Goal: Task Accomplishment & Management: Manage account settings

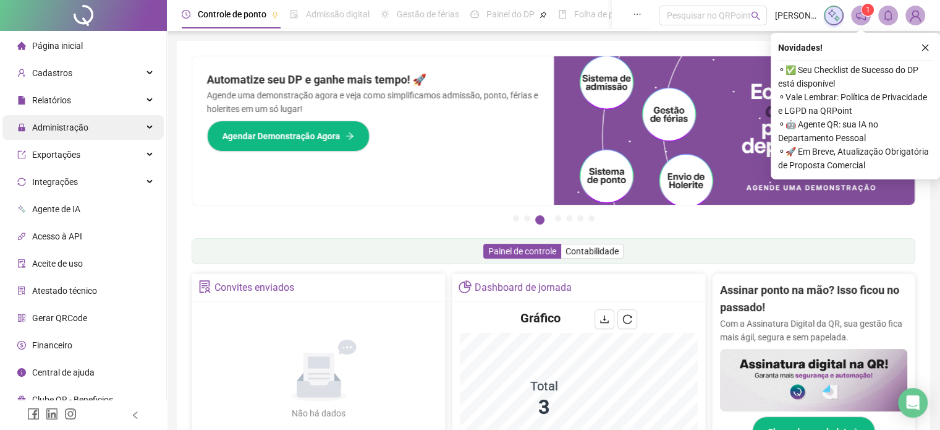
click at [105, 120] on div "Administração" at bounding box center [82, 127] width 161 height 25
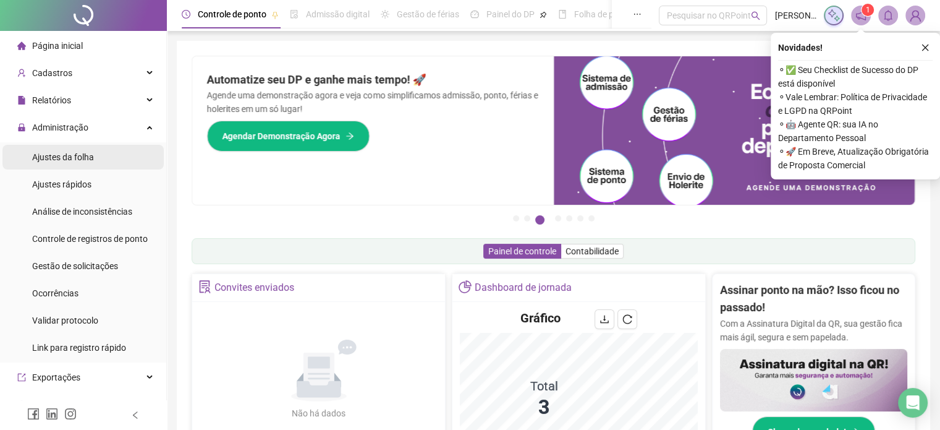
click at [98, 152] on li "Ajustes da folha" at bounding box center [82, 157] width 161 height 25
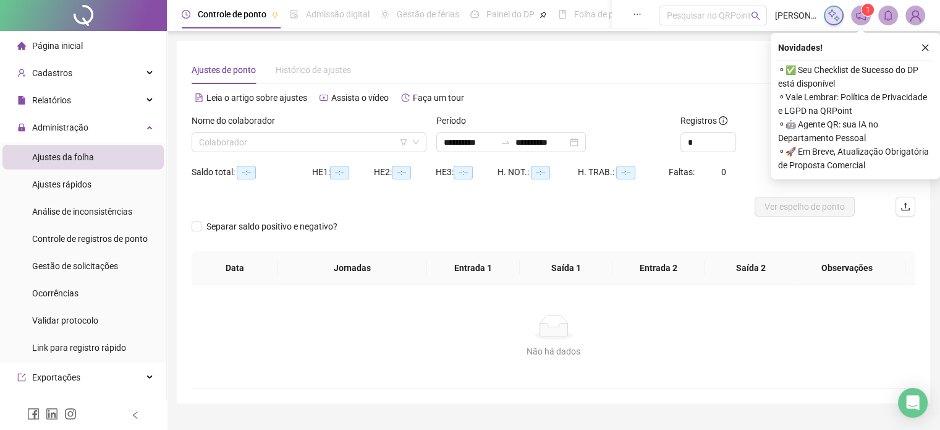
type input "**********"
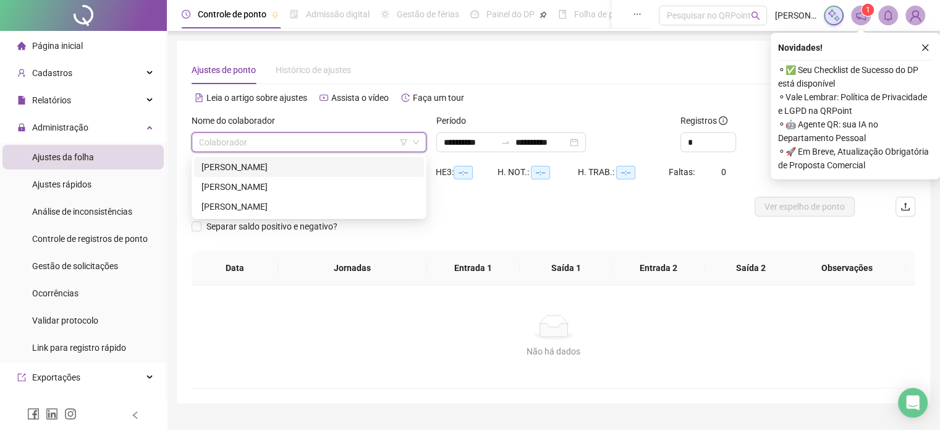
click at [354, 133] on input "search" at bounding box center [303, 142] width 209 height 19
click at [308, 169] on div "[PERSON_NAME]" at bounding box center [309, 167] width 215 height 14
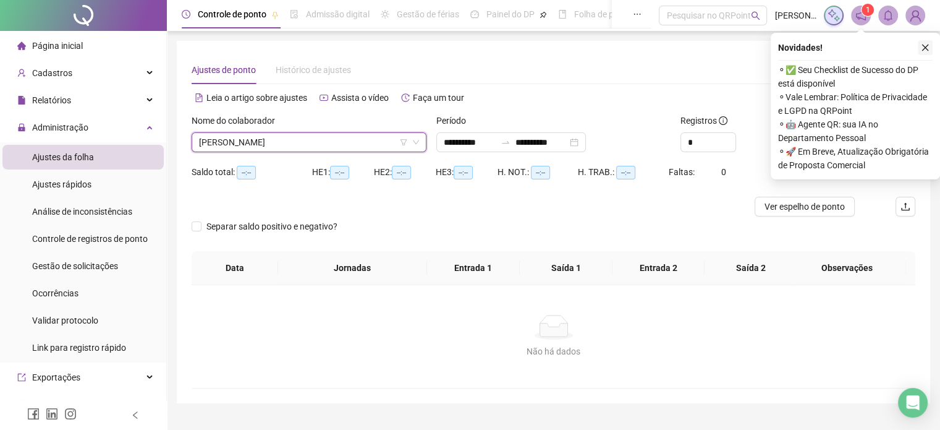
click at [928, 46] on icon "close" at bounding box center [925, 47] width 9 height 9
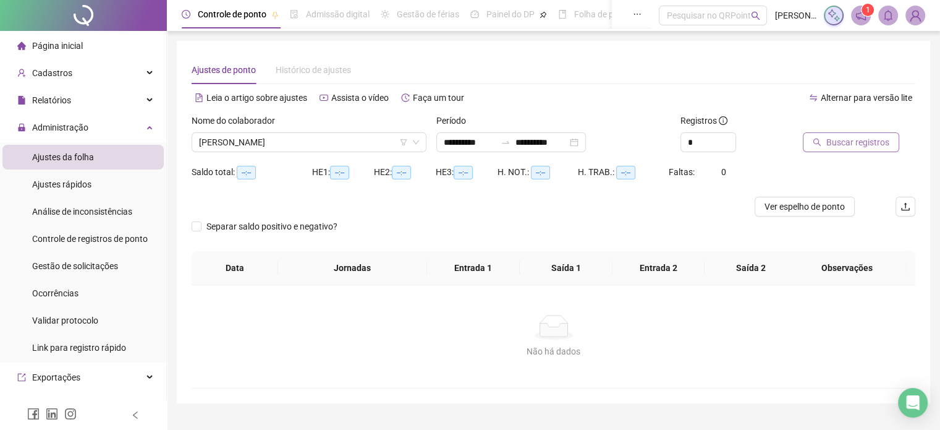
click at [848, 137] on span "Buscar registros" at bounding box center [857, 142] width 63 height 14
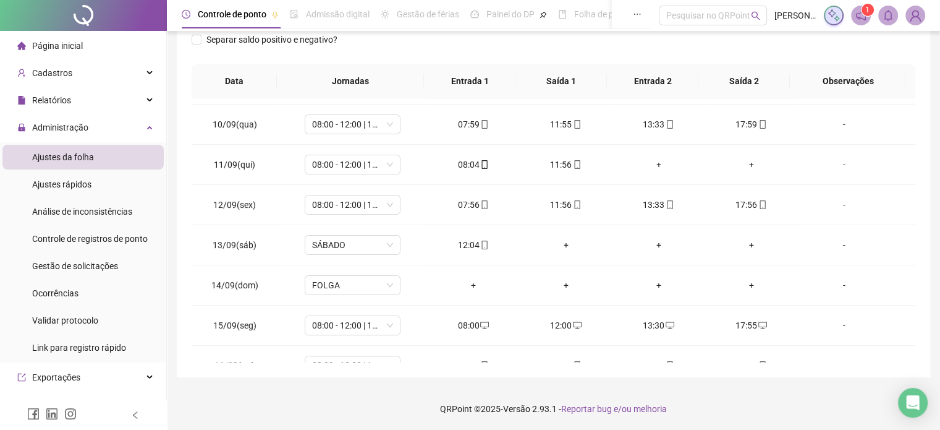
scroll to position [361, 0]
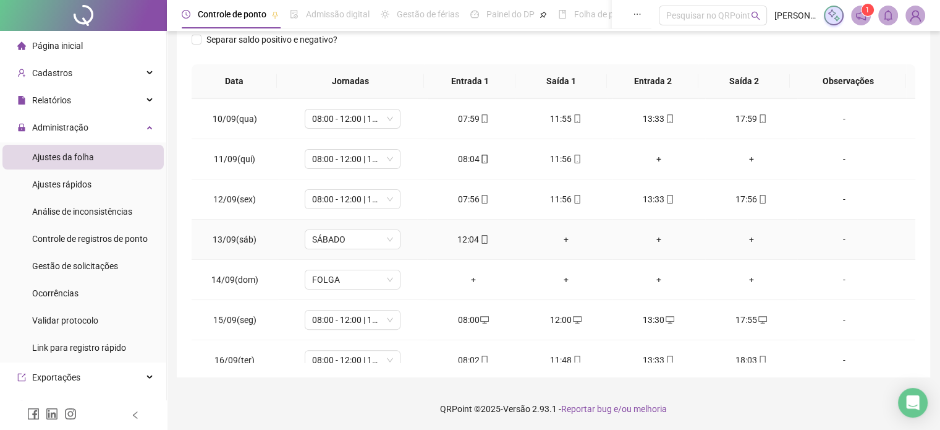
click at [470, 240] on div "12:04" at bounding box center [473, 239] width 73 height 14
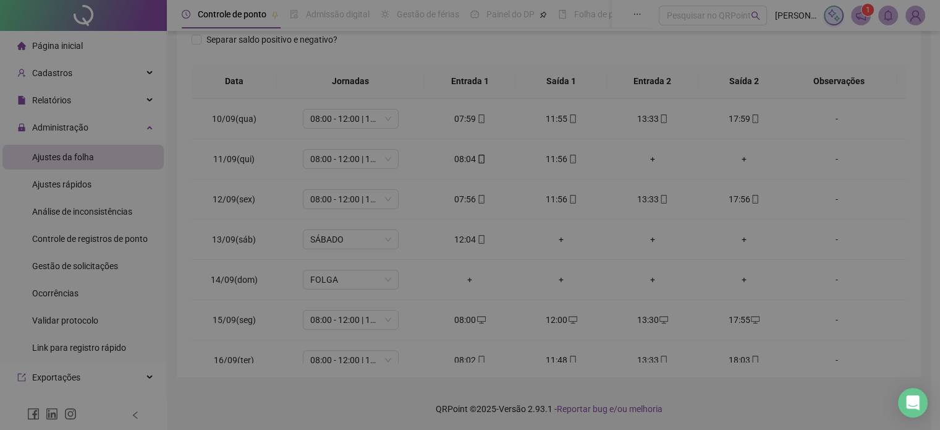
type input "**********"
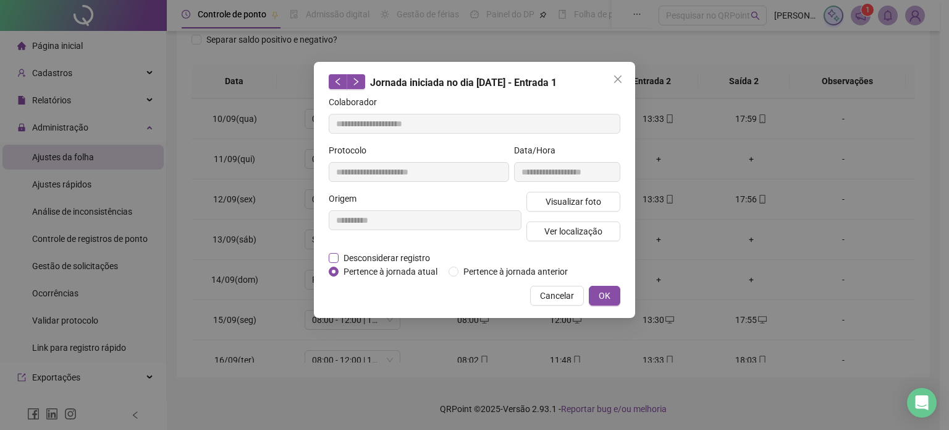
click at [410, 254] on span "Desconsiderar registro" at bounding box center [387, 258] width 96 height 14
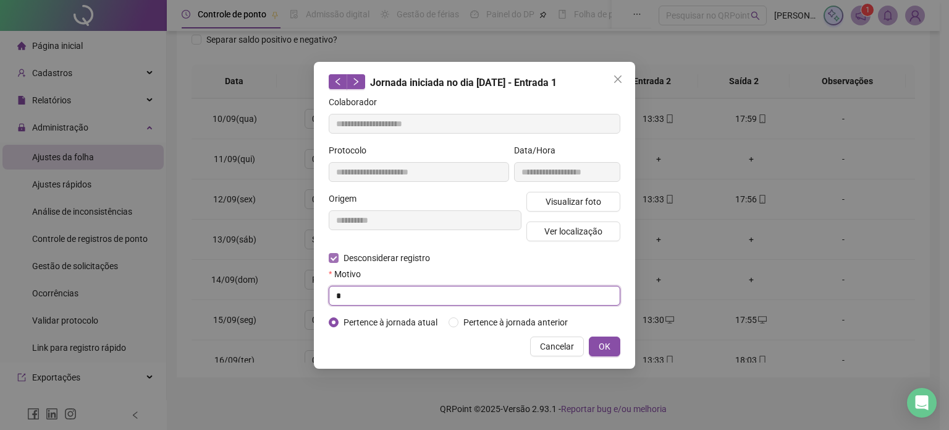
type input "*"
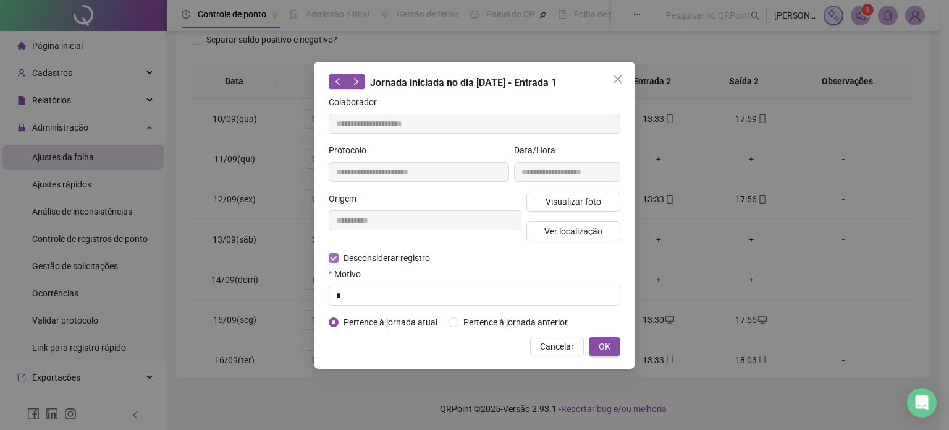
click at [589, 336] on button "OK" at bounding box center [605, 346] width 32 height 20
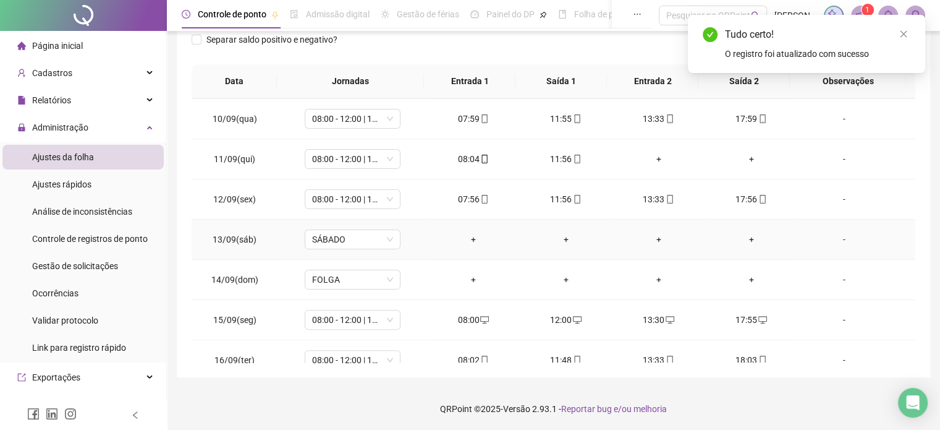
click at [467, 234] on div "+" at bounding box center [473, 239] width 73 height 14
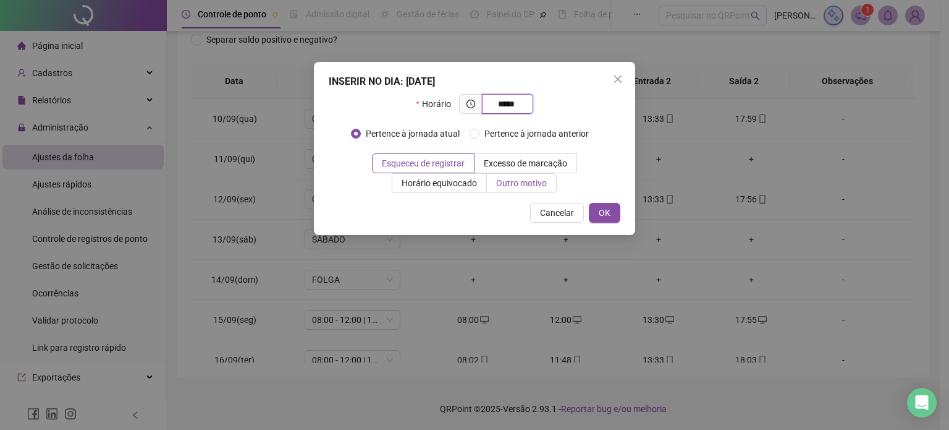
type input "*****"
click at [519, 185] on span "Outro motivo" at bounding box center [521, 183] width 51 height 10
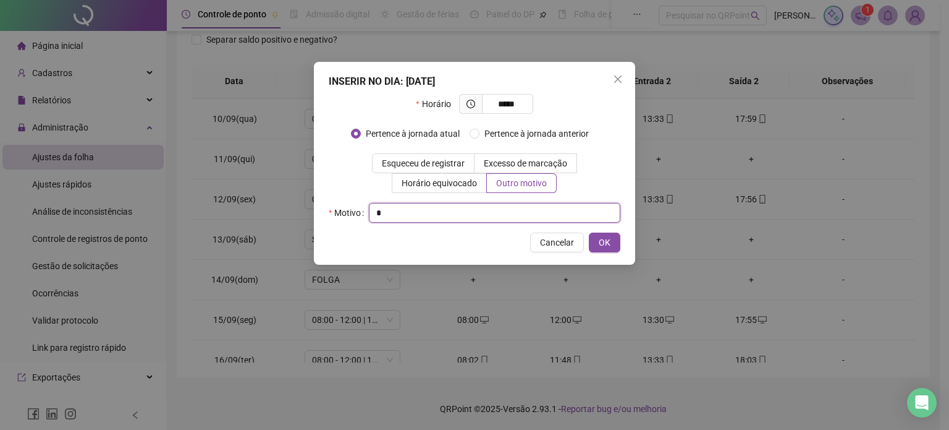
type input "*"
click at [589, 232] on button "OK" at bounding box center [605, 242] width 32 height 20
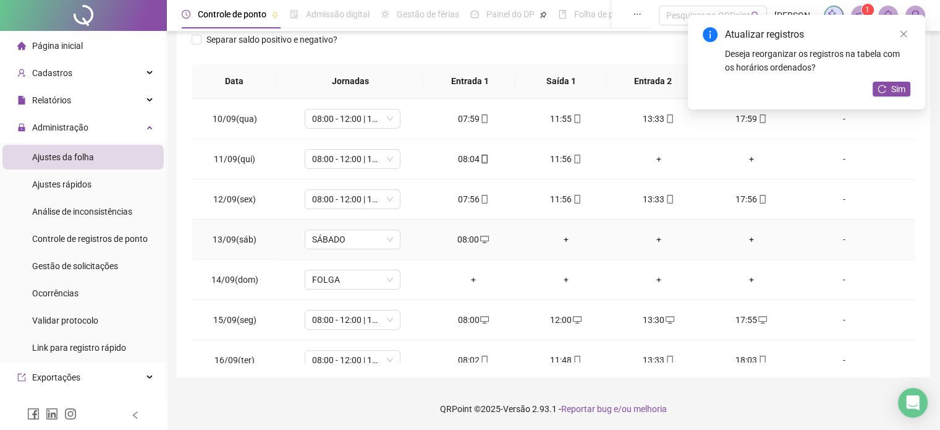
click at [556, 234] on div "+" at bounding box center [566, 239] width 73 height 14
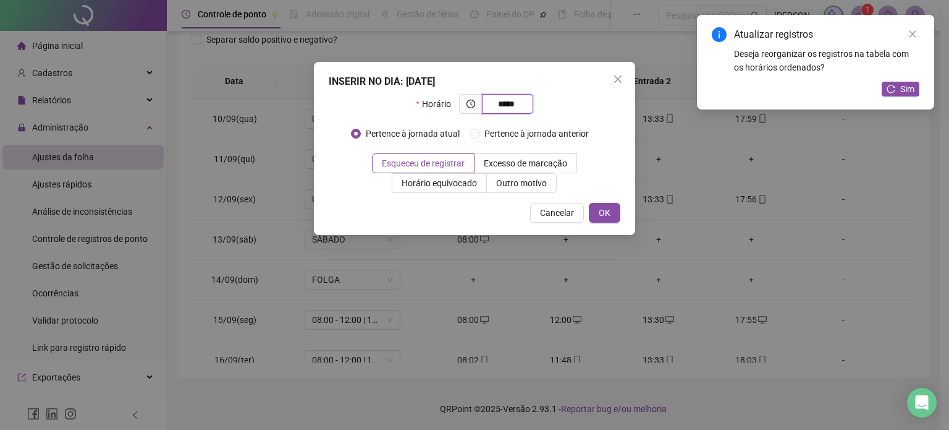
type input "*****"
click at [535, 188] on span "Outro motivo" at bounding box center [521, 183] width 51 height 10
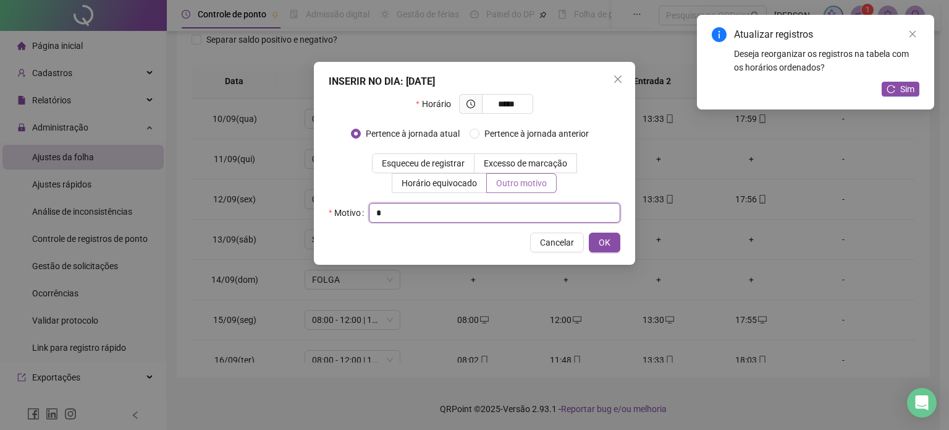
type input "*"
click at [589, 232] on button "OK" at bounding box center [605, 242] width 32 height 20
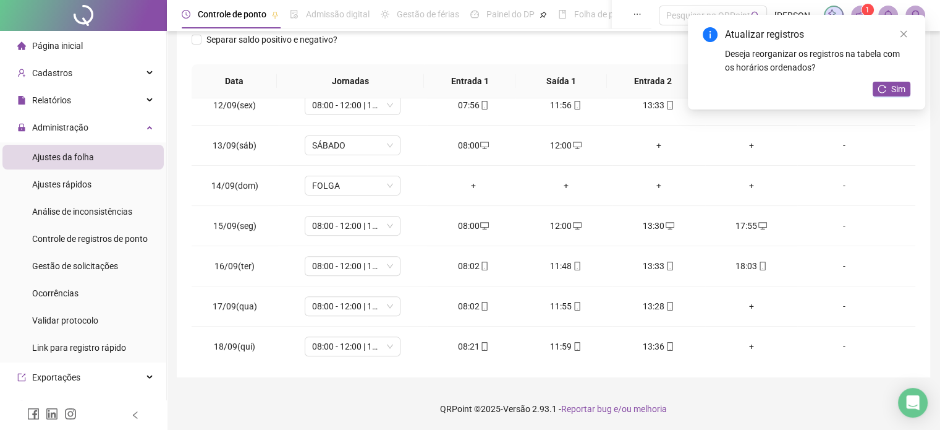
scroll to position [457, 0]
click at [739, 299] on div "+" at bounding box center [751, 304] width 73 height 14
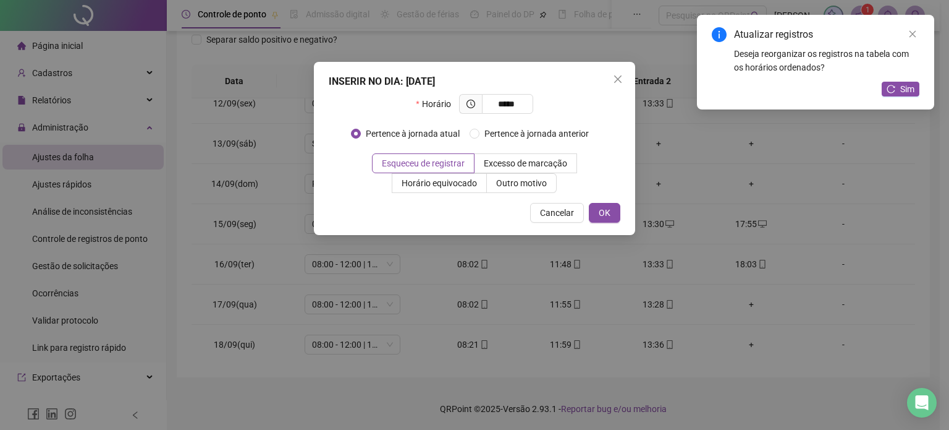
type input "*****"
click at [533, 175] on label "Outro motivo" at bounding box center [522, 183] width 70 height 20
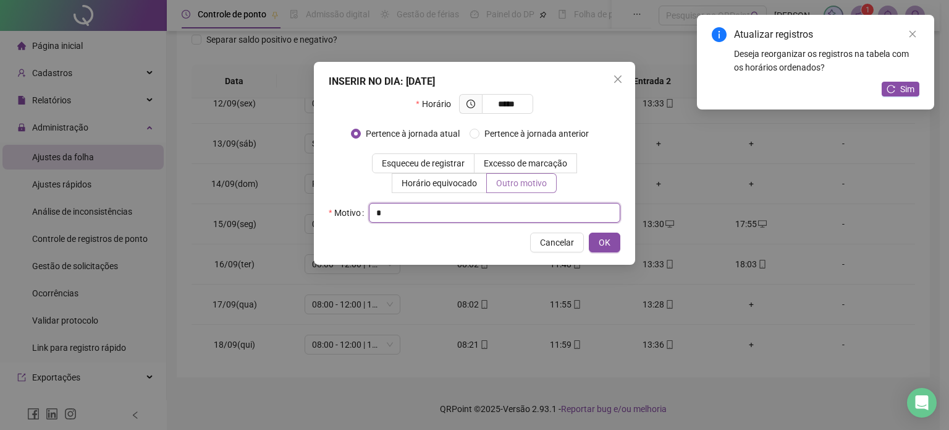
type input "*"
click at [589, 232] on button "OK" at bounding box center [605, 242] width 32 height 20
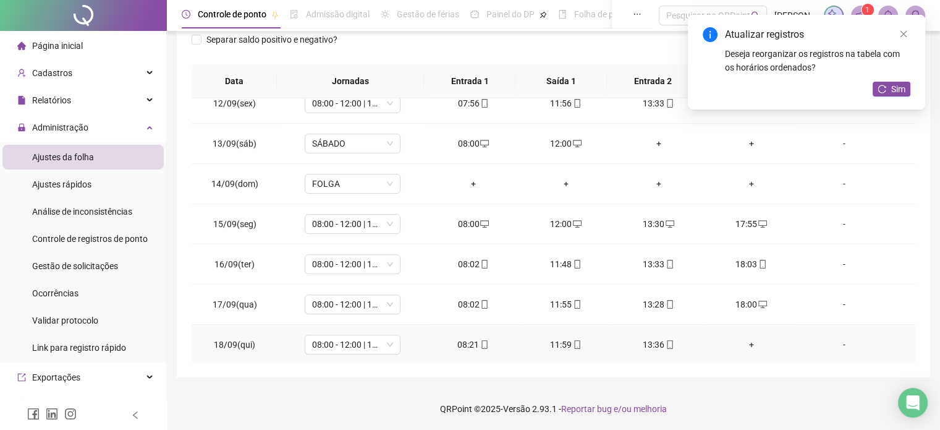
click at [742, 344] on div "+" at bounding box center [751, 344] width 73 height 14
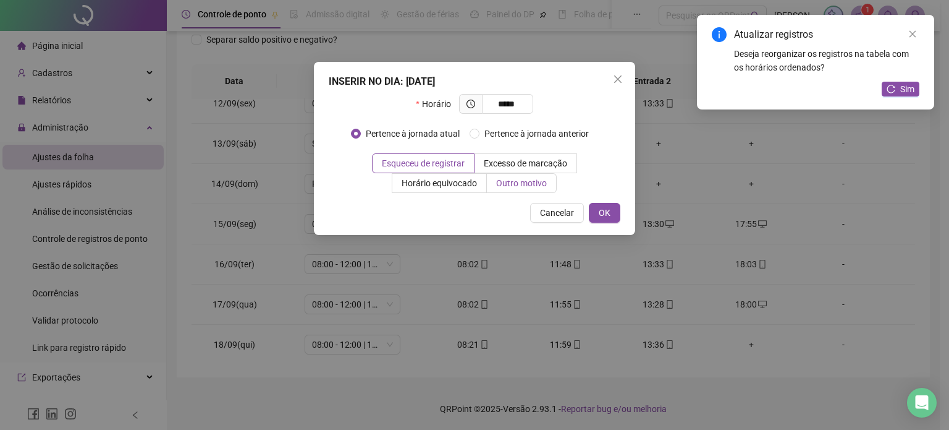
type input "*****"
click at [508, 187] on span "Outro motivo" at bounding box center [521, 183] width 51 height 10
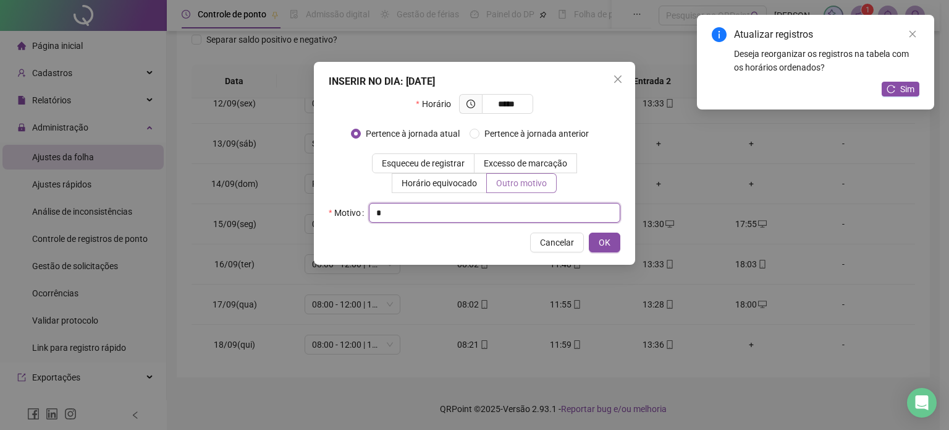
type input "*"
click at [589, 232] on button "OK" at bounding box center [605, 242] width 32 height 20
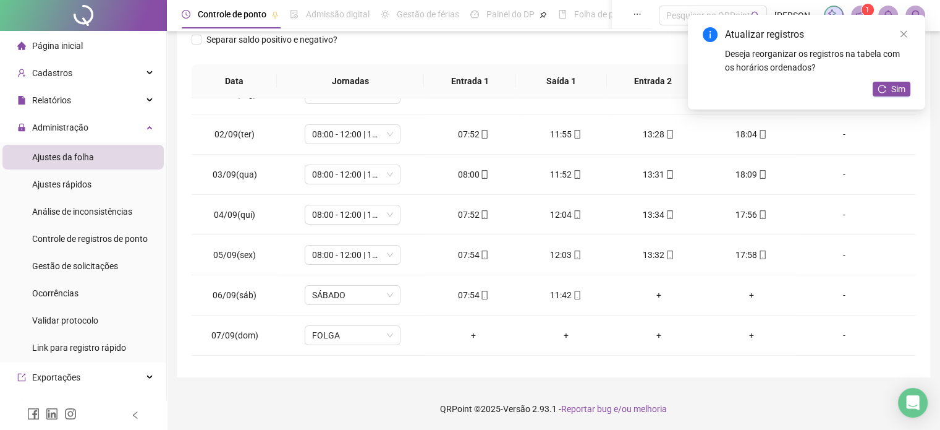
scroll to position [0, 0]
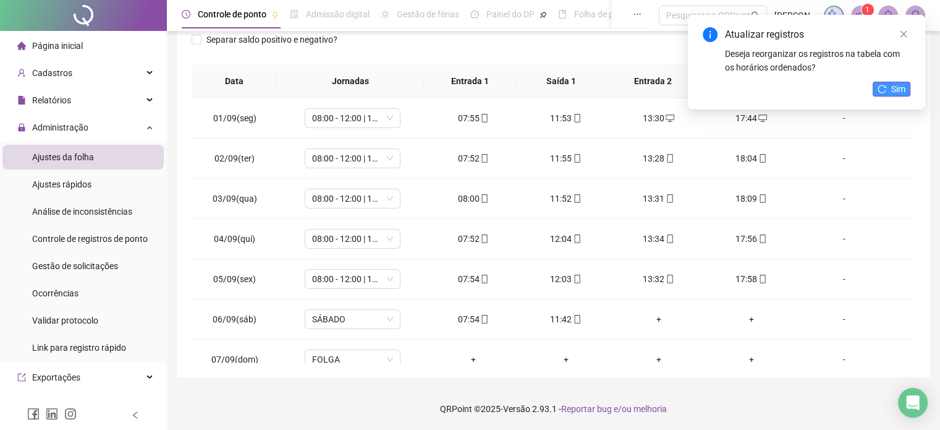
click at [897, 93] on span "Sim" at bounding box center [898, 89] width 14 height 14
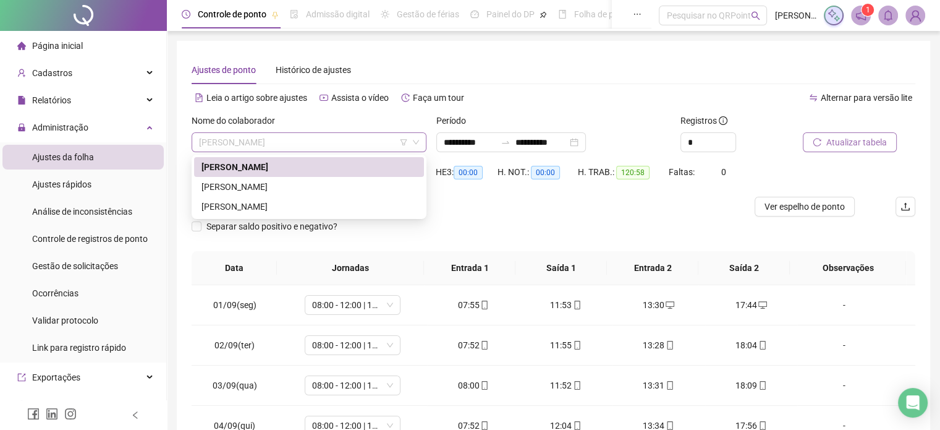
click at [355, 139] on span "[PERSON_NAME] [PERSON_NAME]" at bounding box center [309, 142] width 220 height 19
click at [316, 179] on div "JOELSO [PERSON_NAME] [PERSON_NAME]" at bounding box center [309, 187] width 230 height 20
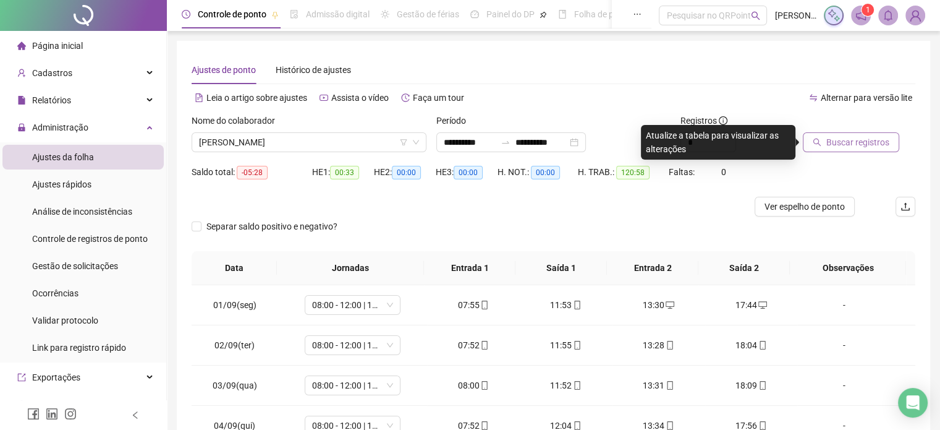
click at [828, 142] on span "Buscar registros" at bounding box center [857, 142] width 63 height 14
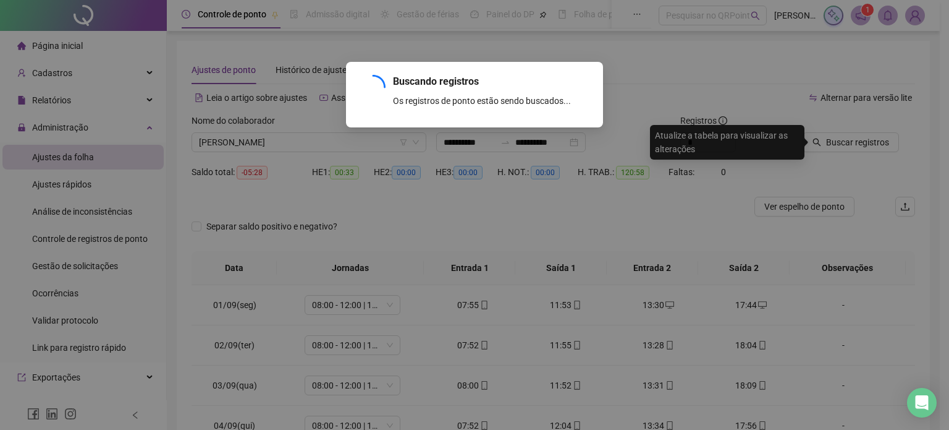
click at [851, 146] on div "Buscando registros Os registros de ponto estão sendo buscados... OK" at bounding box center [474, 215] width 949 height 430
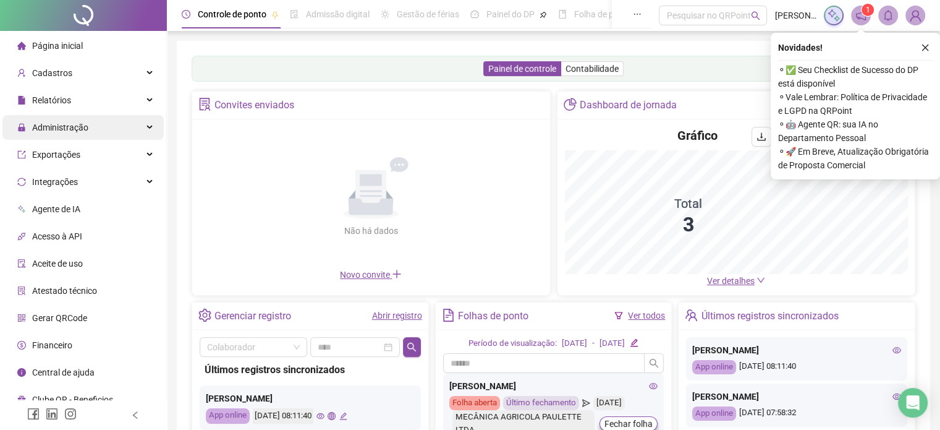
click at [57, 124] on span "Administração" at bounding box center [60, 127] width 56 height 10
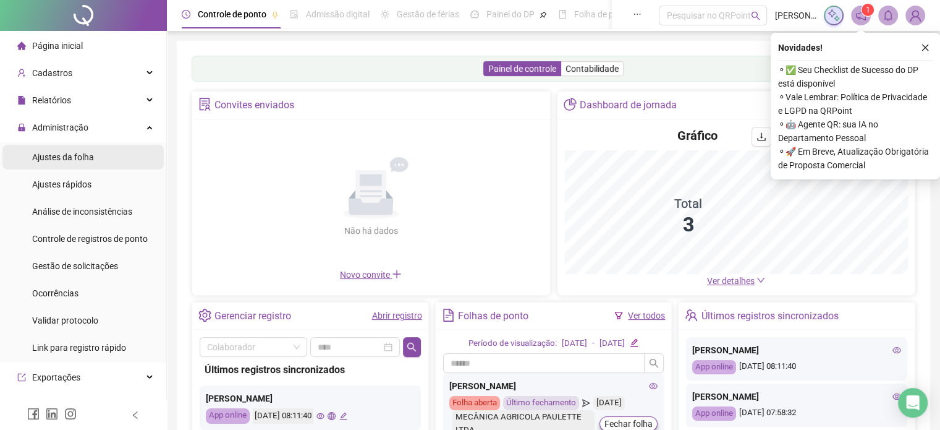
click at [53, 157] on span "Ajustes da folha" at bounding box center [63, 157] width 62 height 10
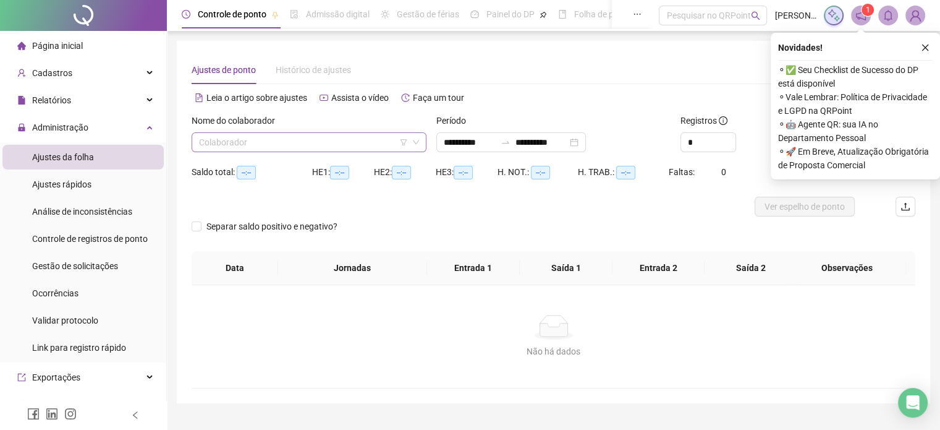
click at [377, 143] on input "search" at bounding box center [303, 142] width 209 height 19
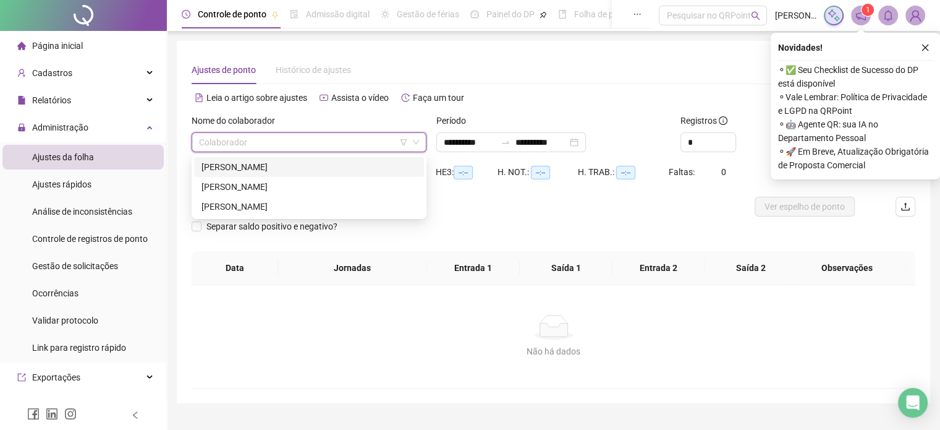
type input "**********"
click at [302, 188] on div "[PERSON_NAME]" at bounding box center [309, 187] width 215 height 14
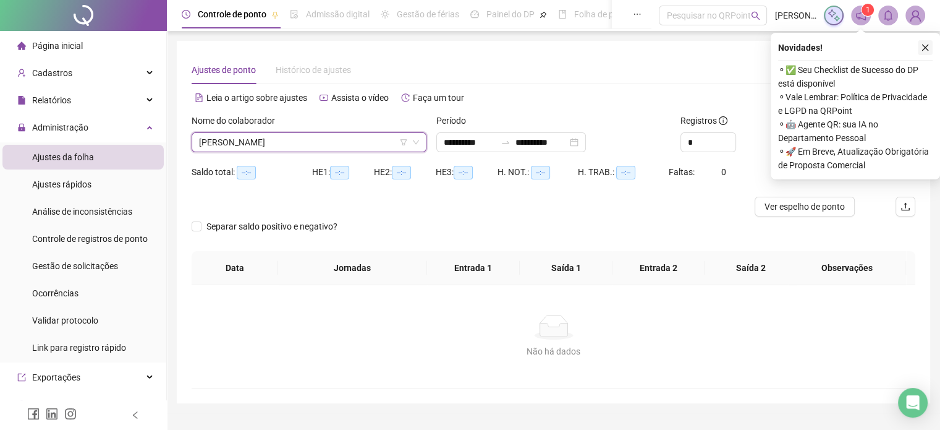
click at [924, 47] on icon "close" at bounding box center [925, 47] width 9 height 9
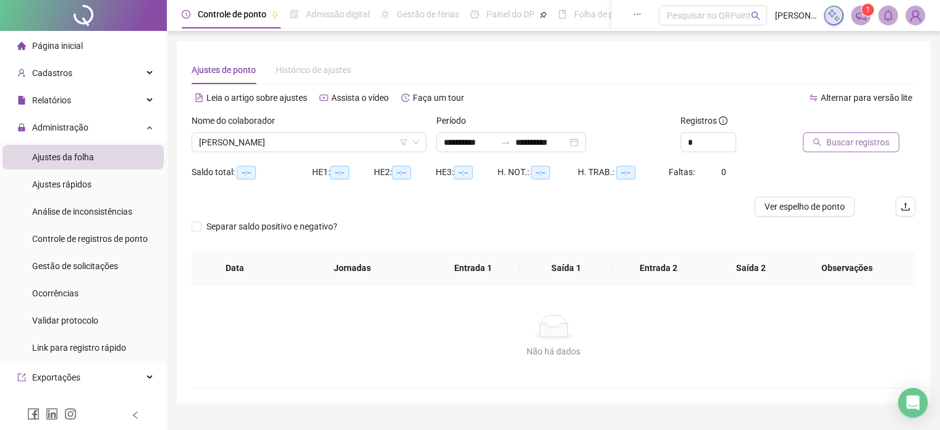
click at [844, 146] on span "Buscar registros" at bounding box center [857, 142] width 63 height 14
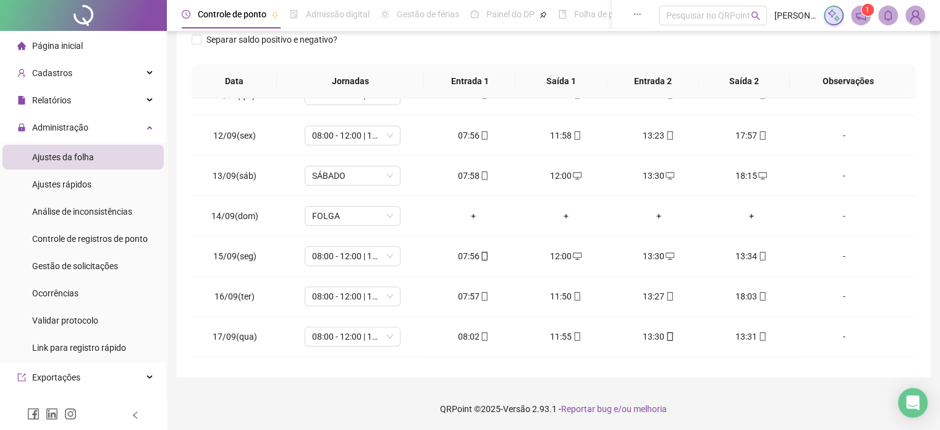
scroll to position [457, 0]
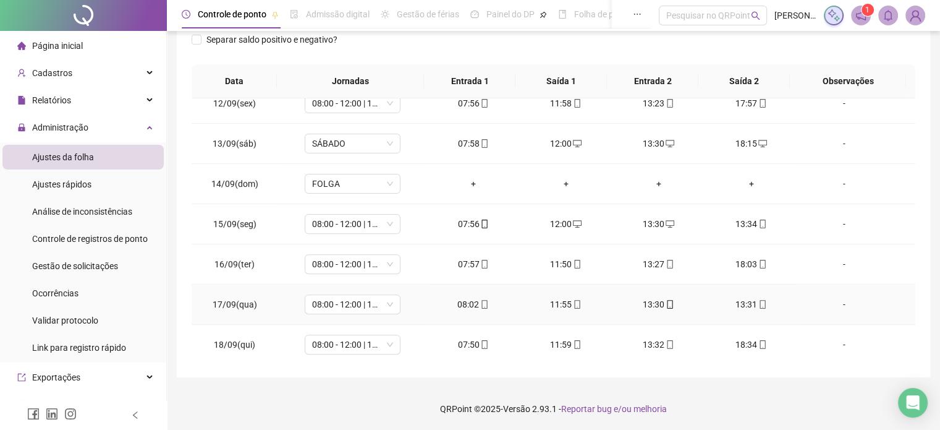
click at [733, 301] on div "13:31" at bounding box center [751, 304] width 73 height 14
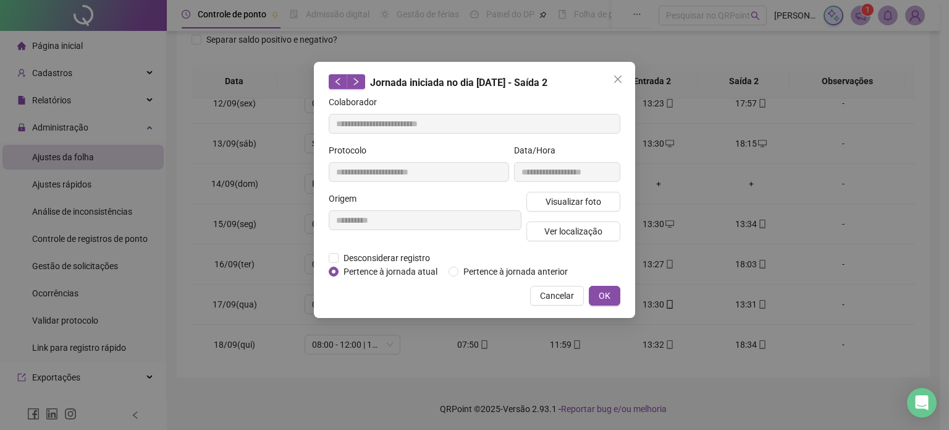
type input "**********"
click at [422, 259] on span "Desconsiderar registro" at bounding box center [387, 258] width 96 height 14
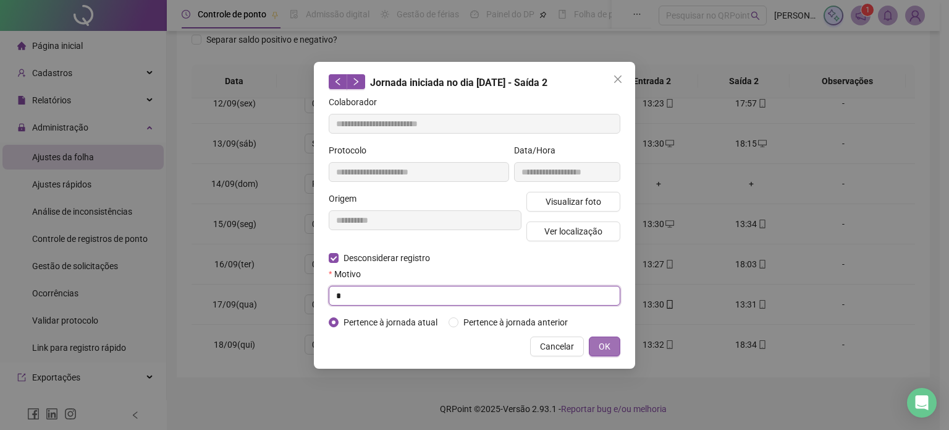
type input "*"
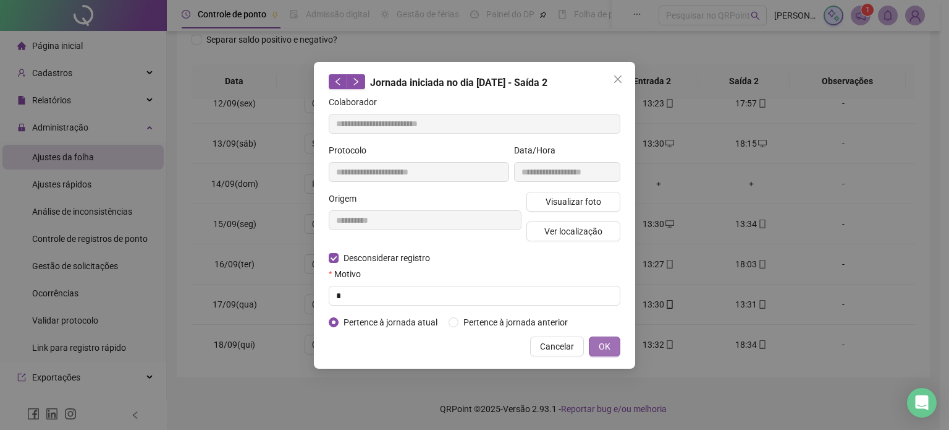
click at [601, 339] on span "OK" at bounding box center [605, 346] width 12 height 14
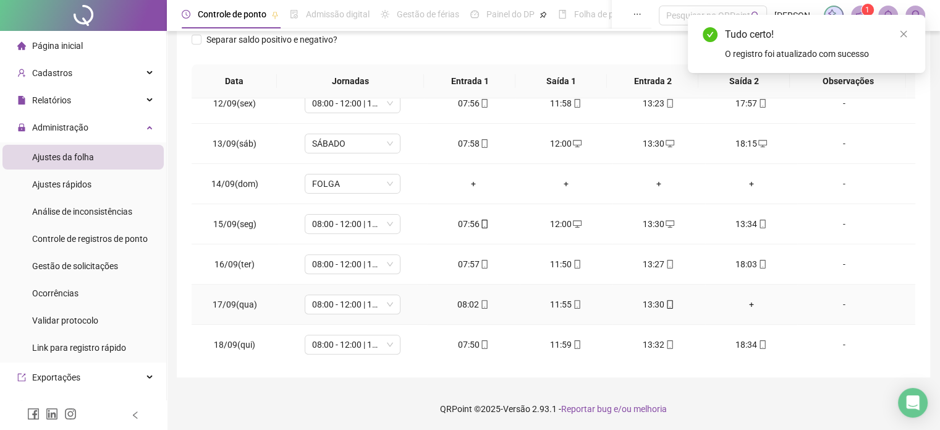
click at [744, 308] on div "+" at bounding box center [751, 304] width 73 height 14
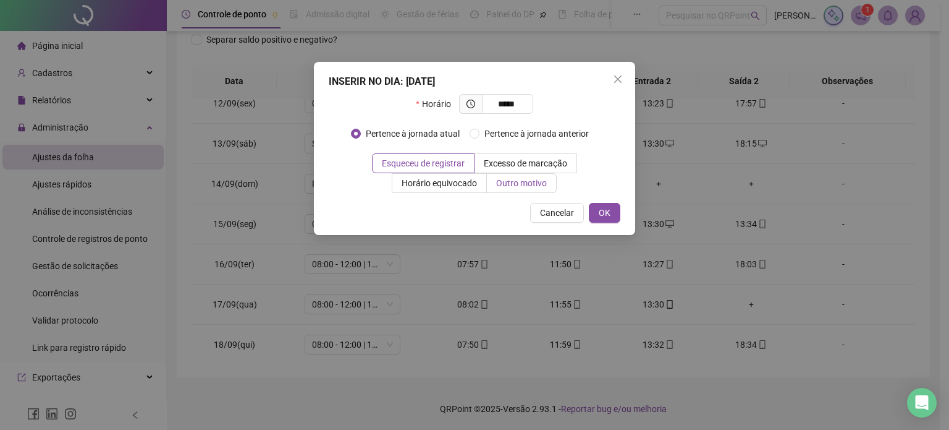
type input "*****"
click at [544, 190] on label "Outro motivo" at bounding box center [522, 183] width 70 height 20
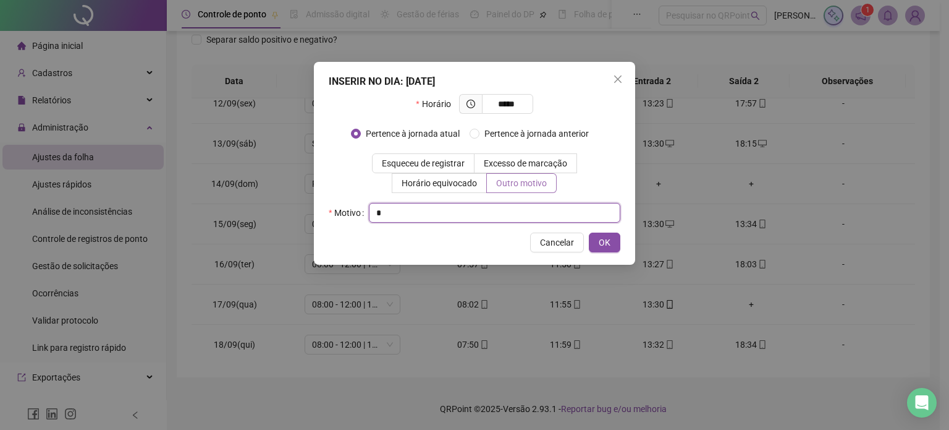
type input "*"
click at [589, 232] on button "OK" at bounding box center [605, 242] width 32 height 20
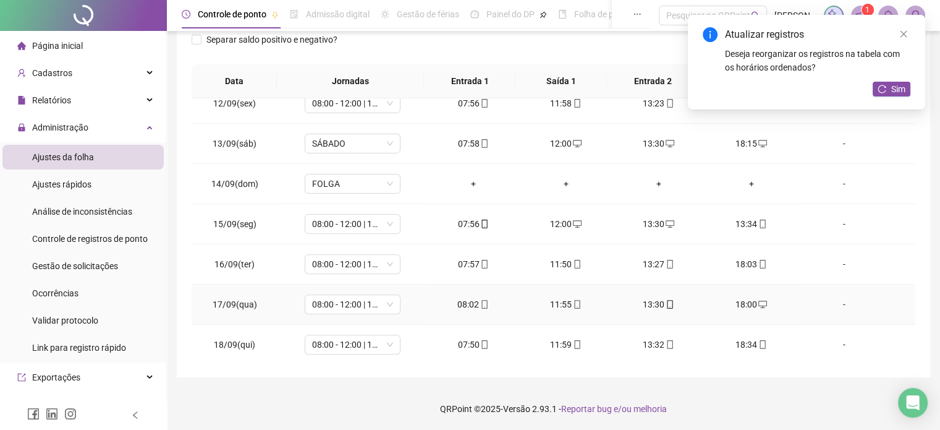
click at [467, 305] on div "08:02" at bounding box center [473, 304] width 73 height 14
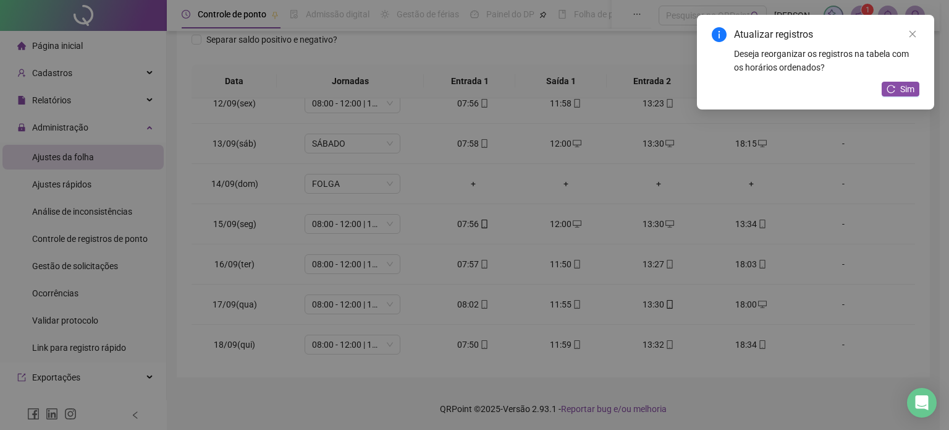
type input "**********"
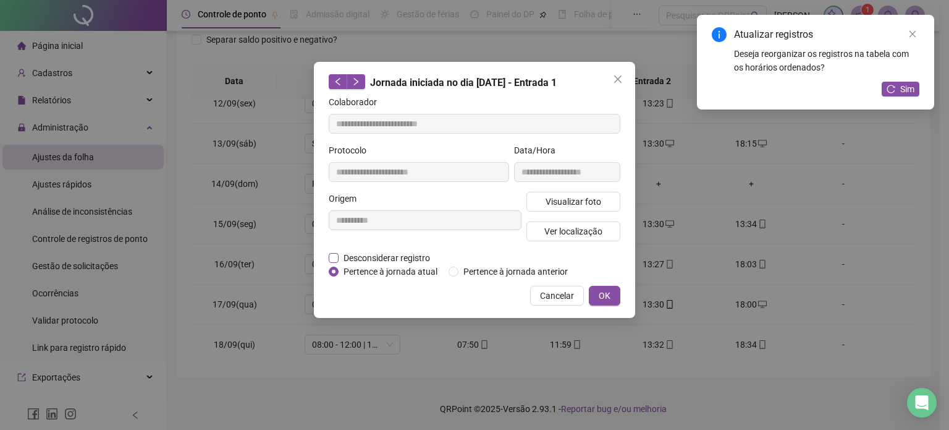
click at [410, 259] on span "Desconsiderar registro" at bounding box center [387, 258] width 96 height 14
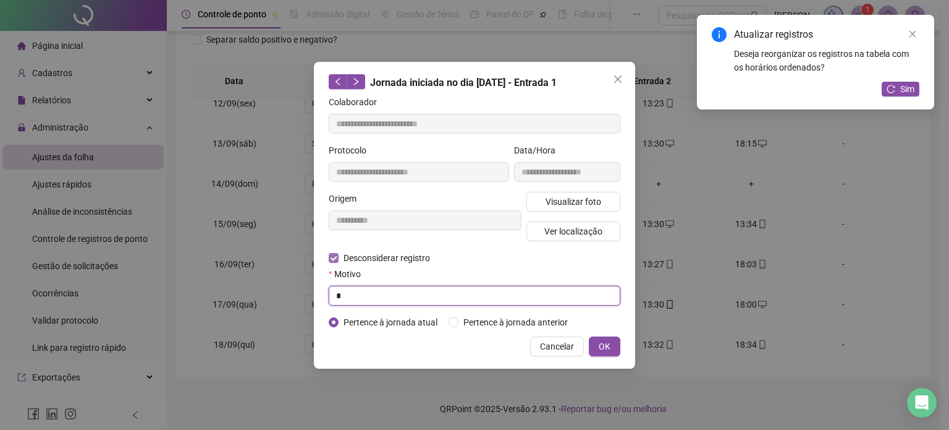
type input "*"
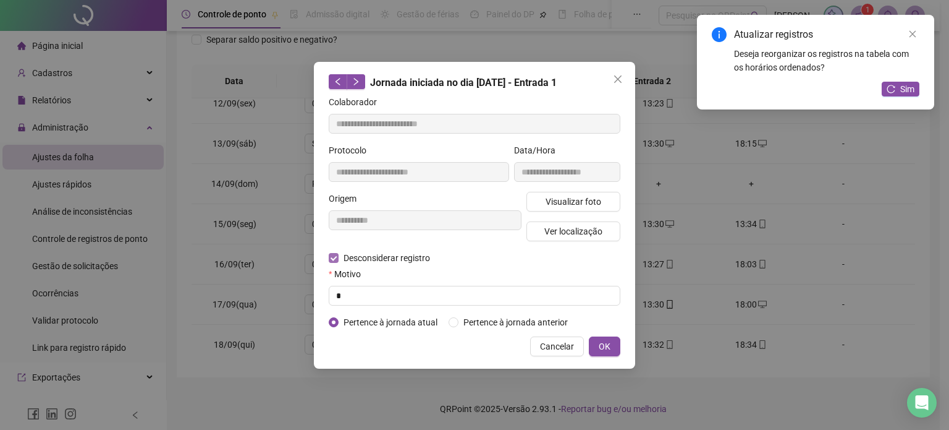
click at [589, 336] on button "OK" at bounding box center [605, 346] width 32 height 20
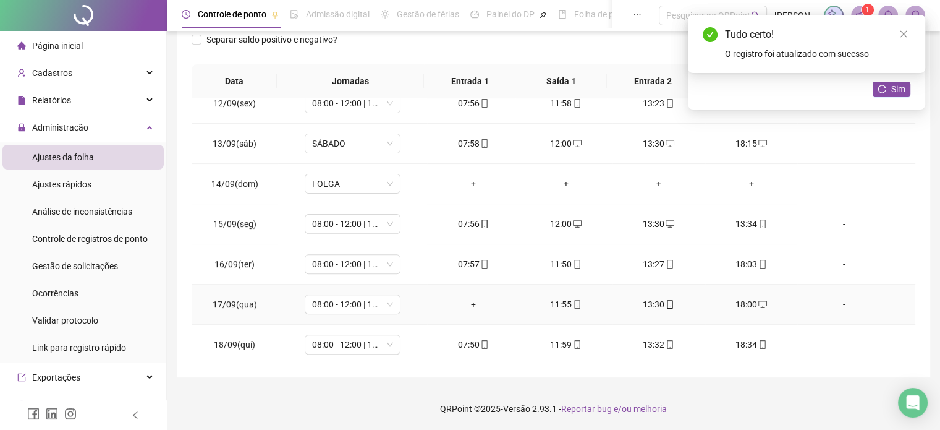
click at [470, 301] on div "+" at bounding box center [473, 304] width 73 height 14
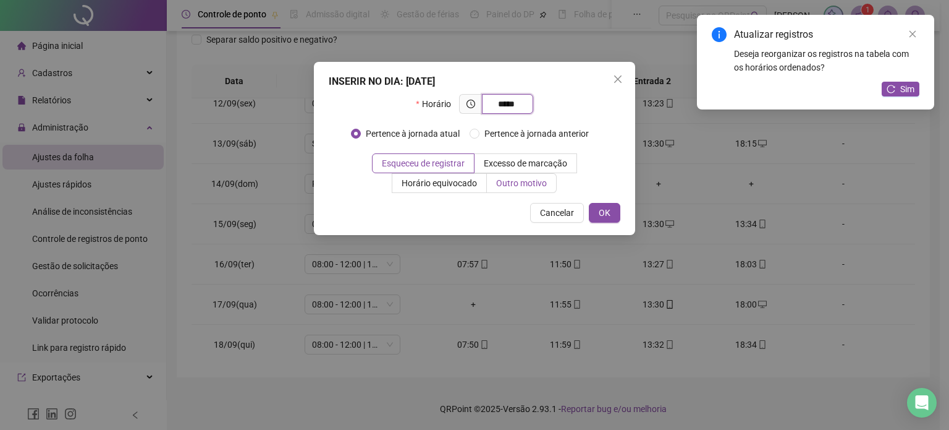
type input "*****"
click at [524, 187] on span "Outro motivo" at bounding box center [521, 183] width 51 height 10
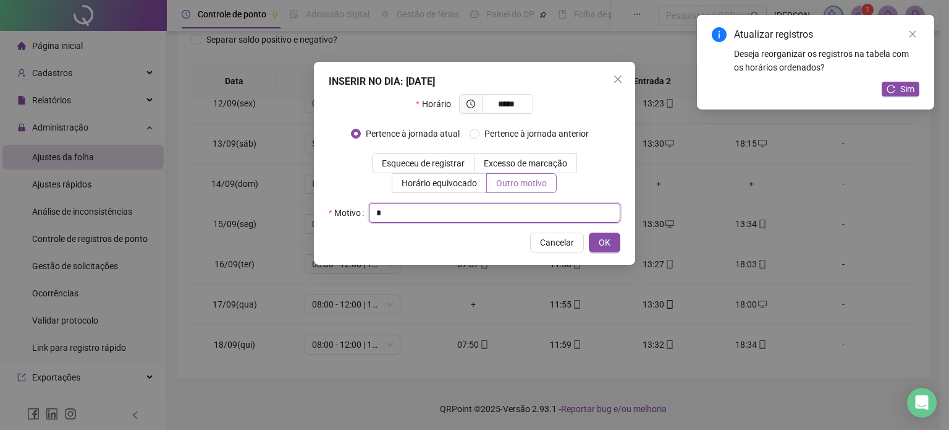
type input "*"
click at [589, 232] on button "OK" at bounding box center [605, 242] width 32 height 20
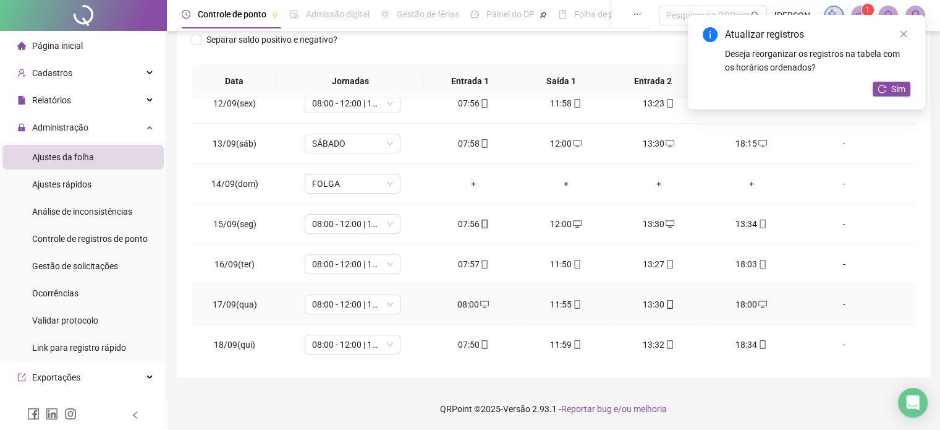
click at [558, 302] on div "11:55" at bounding box center [566, 304] width 73 height 14
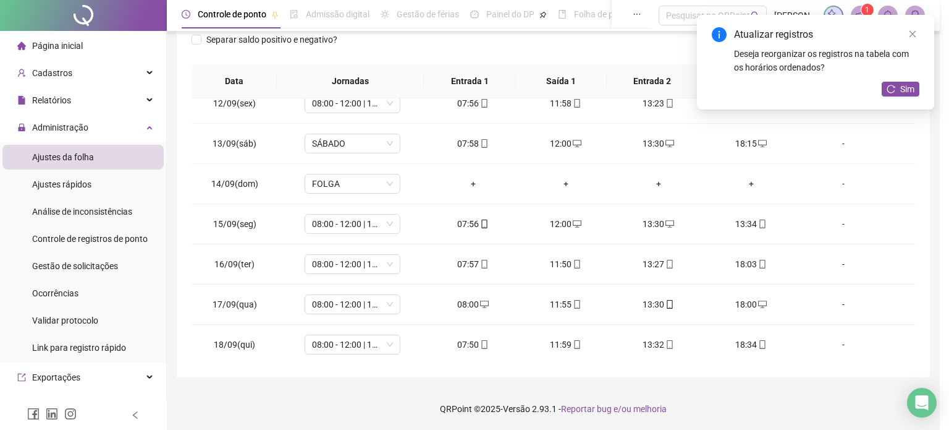
type input "**********"
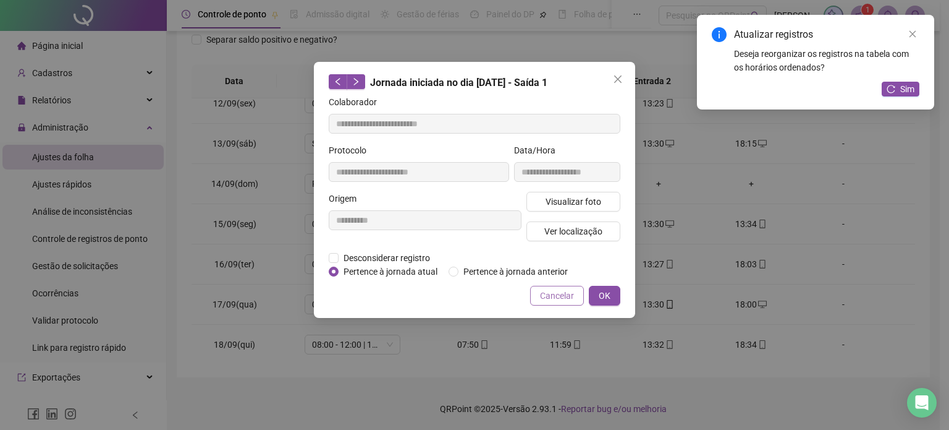
click at [561, 295] on span "Cancelar" at bounding box center [557, 296] width 34 height 14
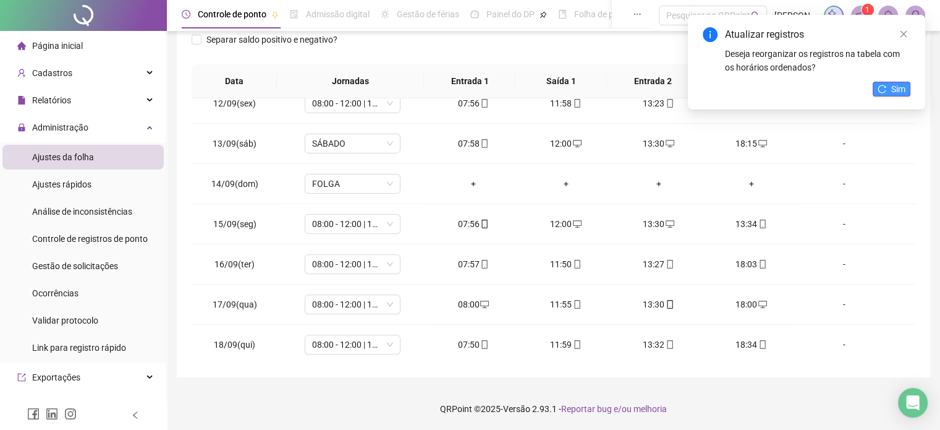
click at [898, 95] on span "Sim" at bounding box center [898, 89] width 14 height 14
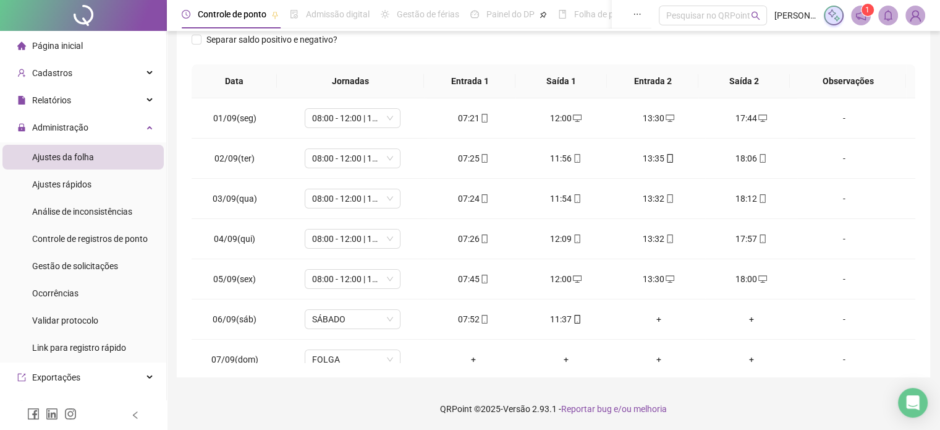
scroll to position [0, 0]
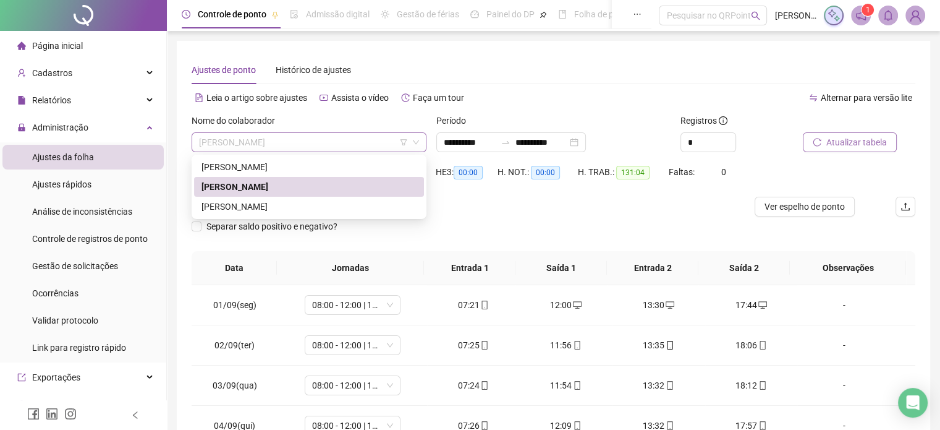
click at [361, 137] on span "JOELSO [PERSON_NAME] [PERSON_NAME]" at bounding box center [309, 142] width 220 height 19
click at [287, 199] on div "[PERSON_NAME]" at bounding box center [309, 207] width 230 height 20
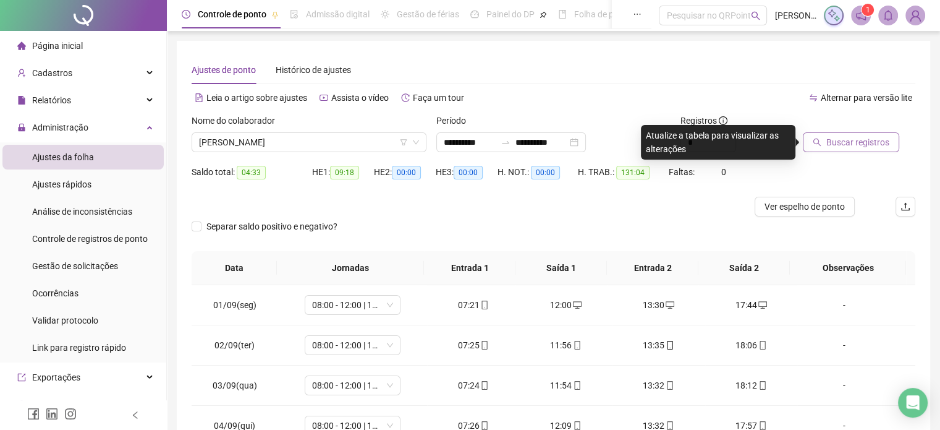
click at [855, 138] on span "Buscar registros" at bounding box center [857, 142] width 63 height 14
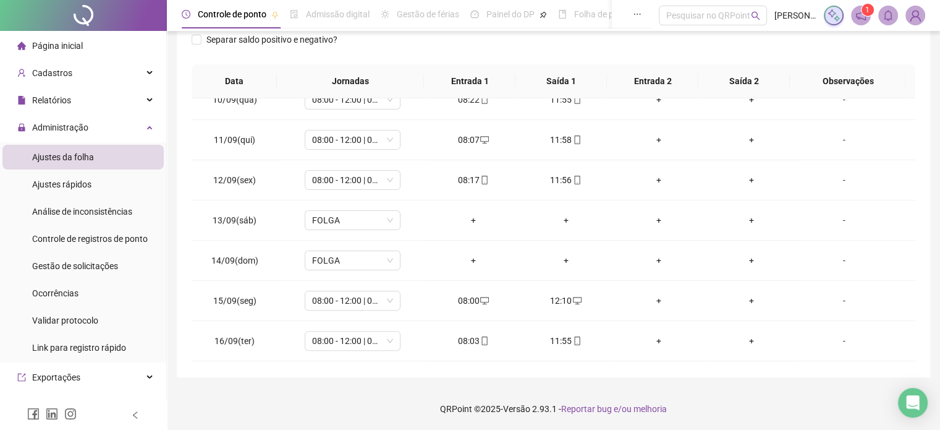
scroll to position [457, 0]
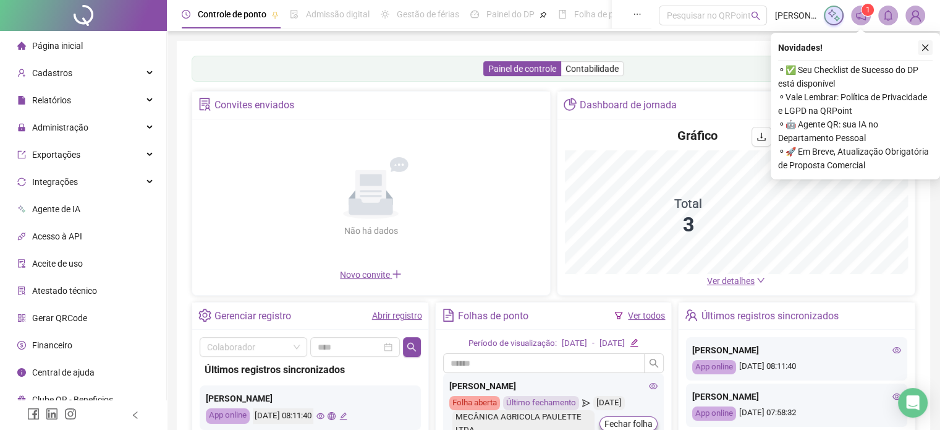
click at [923, 46] on icon "close" at bounding box center [925, 47] width 9 height 9
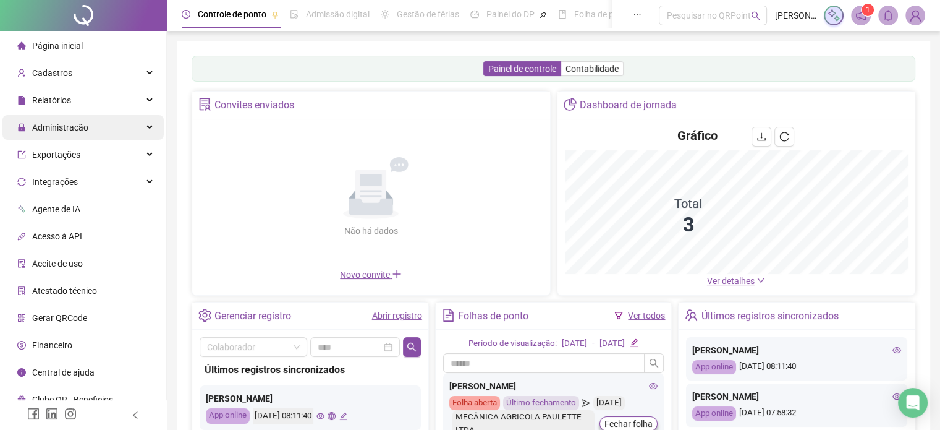
click at [87, 126] on div "Administração" at bounding box center [82, 127] width 161 height 25
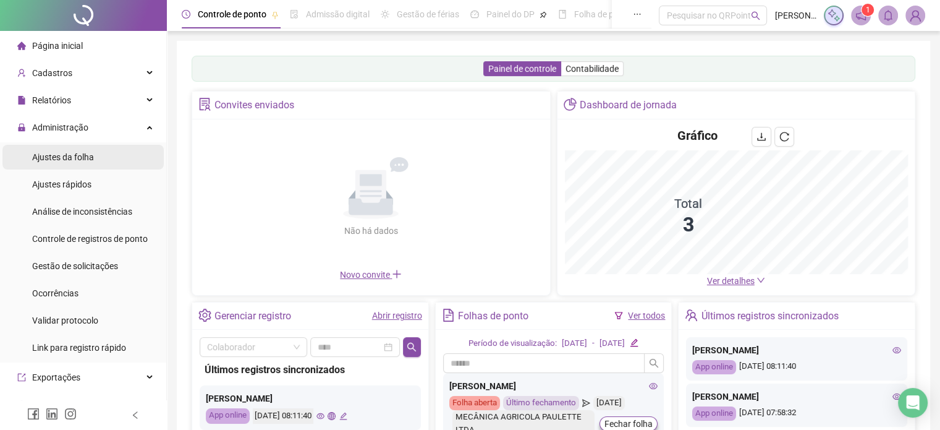
click at [98, 157] on li "Ajustes da folha" at bounding box center [82, 157] width 161 height 25
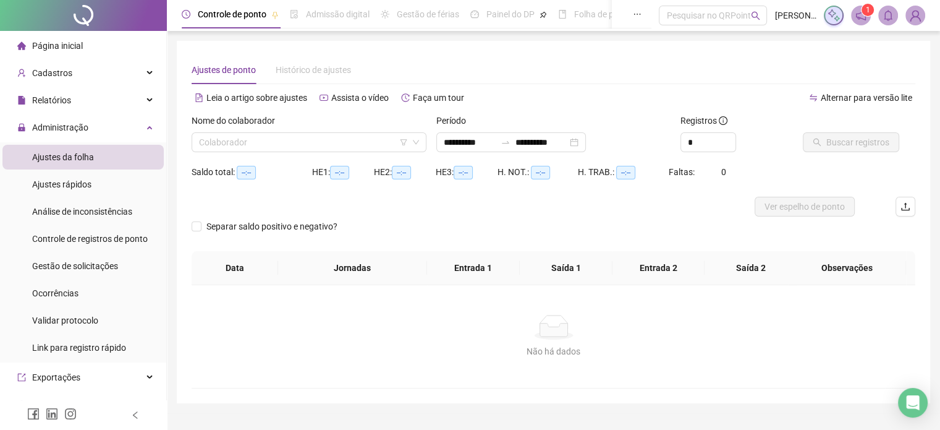
type input "**********"
click at [311, 135] on input "search" at bounding box center [303, 142] width 209 height 19
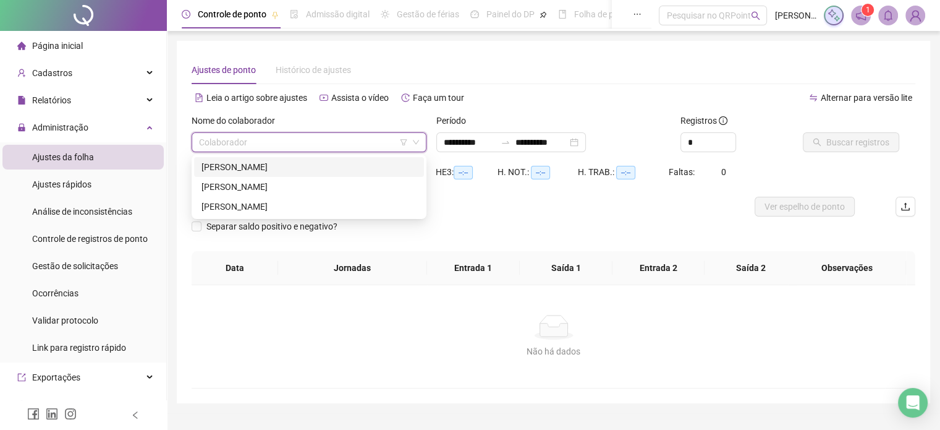
click at [315, 161] on div "[PERSON_NAME] [PERSON_NAME]" at bounding box center [309, 167] width 215 height 14
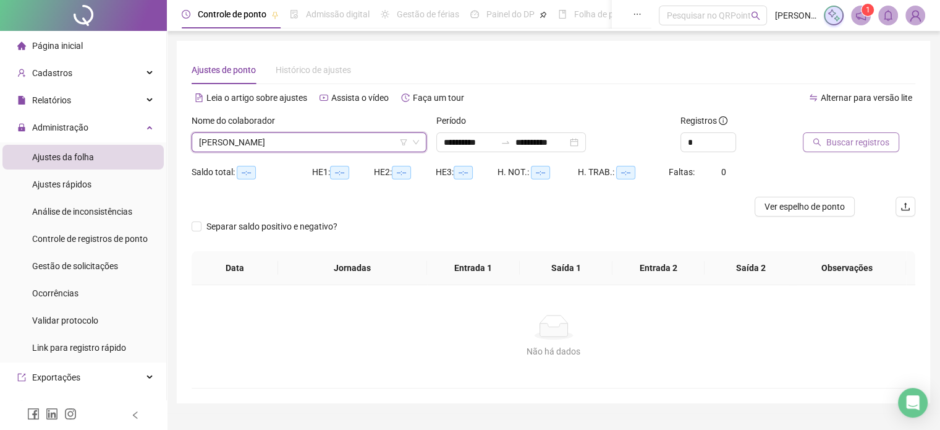
click at [878, 146] on span "Buscar registros" at bounding box center [857, 142] width 63 height 14
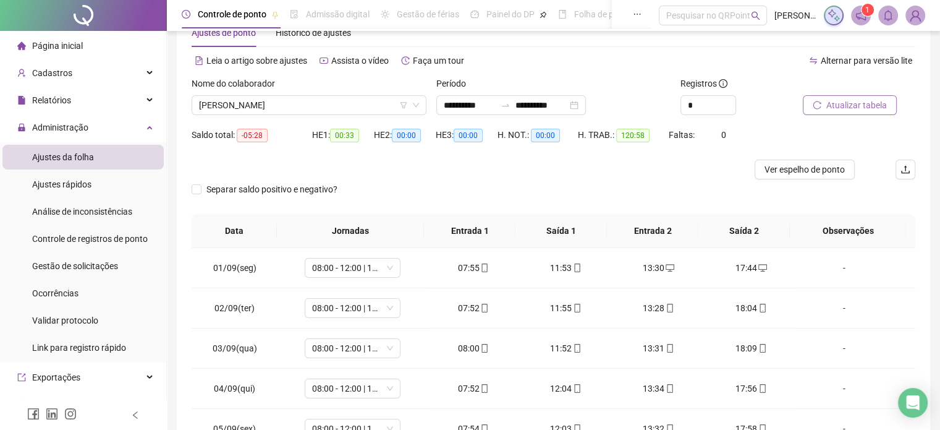
scroll to position [35, 0]
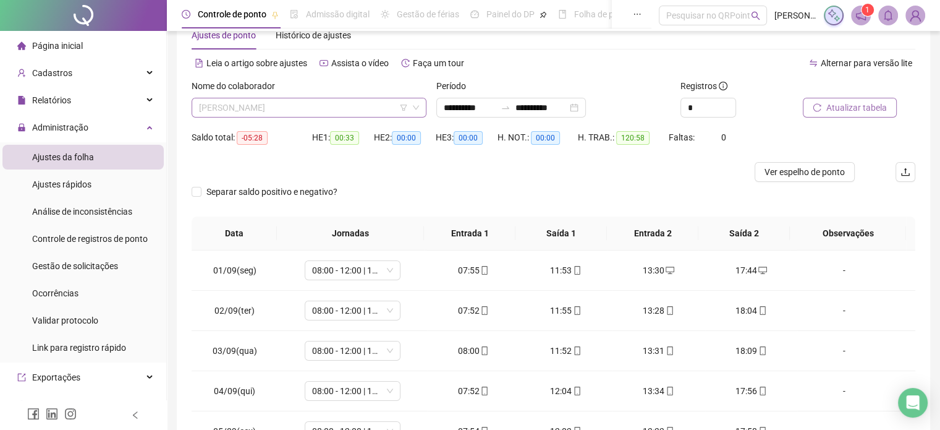
click at [357, 106] on span "[PERSON_NAME] [PERSON_NAME]" at bounding box center [309, 107] width 220 height 19
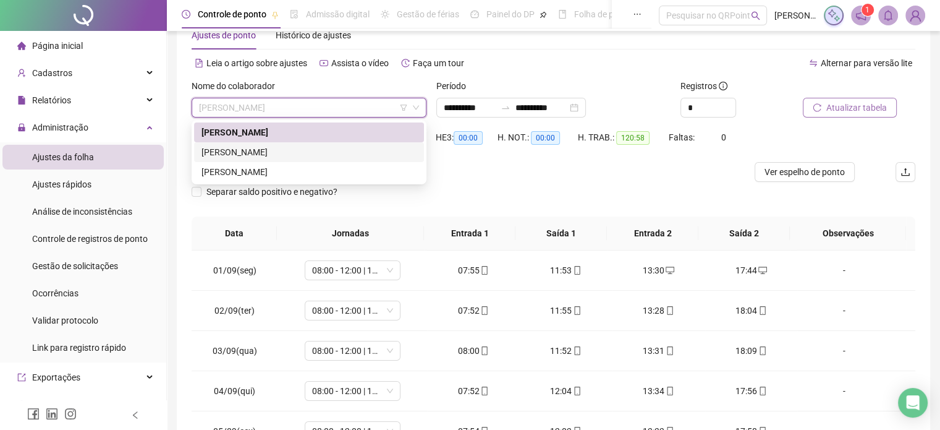
click at [319, 152] on div "JOELSO [PERSON_NAME] [PERSON_NAME]" at bounding box center [309, 152] width 215 height 14
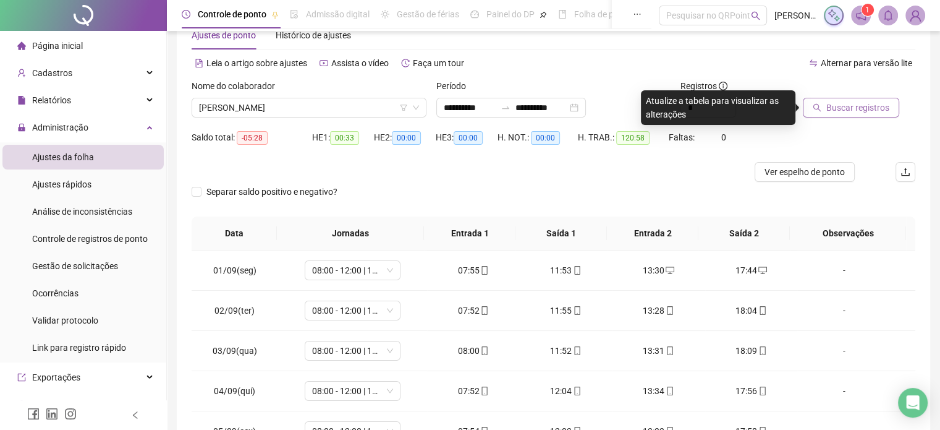
click at [832, 105] on span "Buscar registros" at bounding box center [857, 108] width 63 height 14
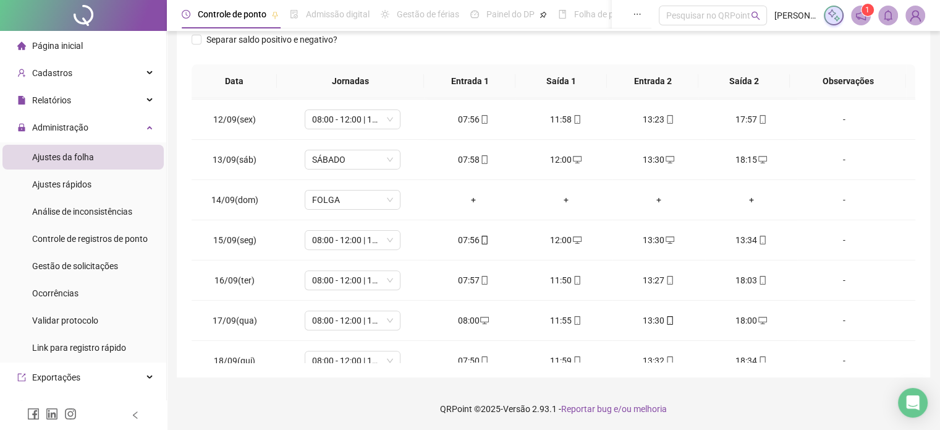
scroll to position [457, 0]
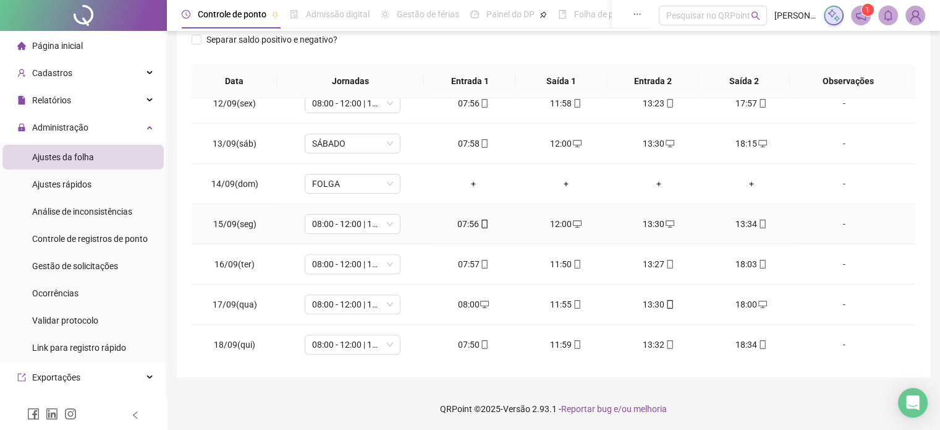
click at [741, 219] on div "13:34" at bounding box center [751, 224] width 73 height 14
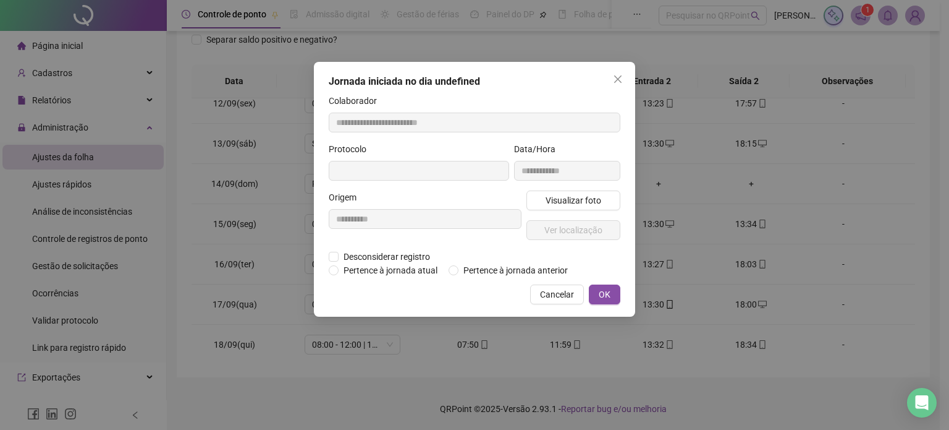
type input "**********"
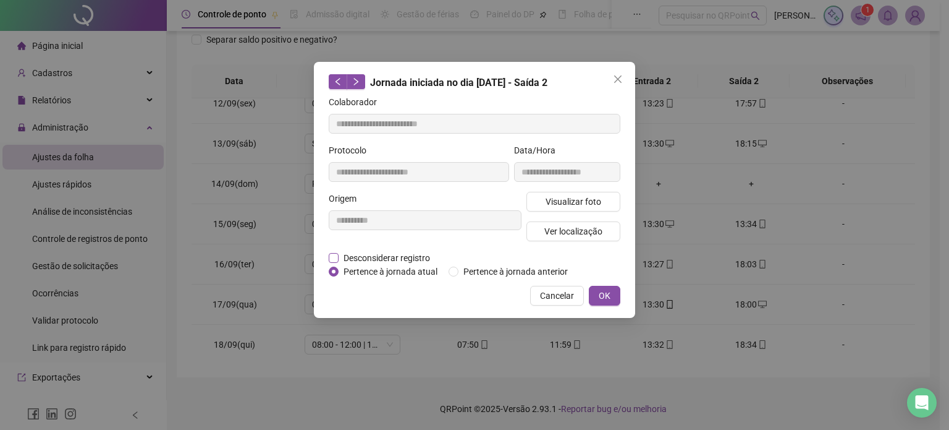
click at [393, 253] on span "Desconsiderar registro" at bounding box center [387, 258] width 96 height 14
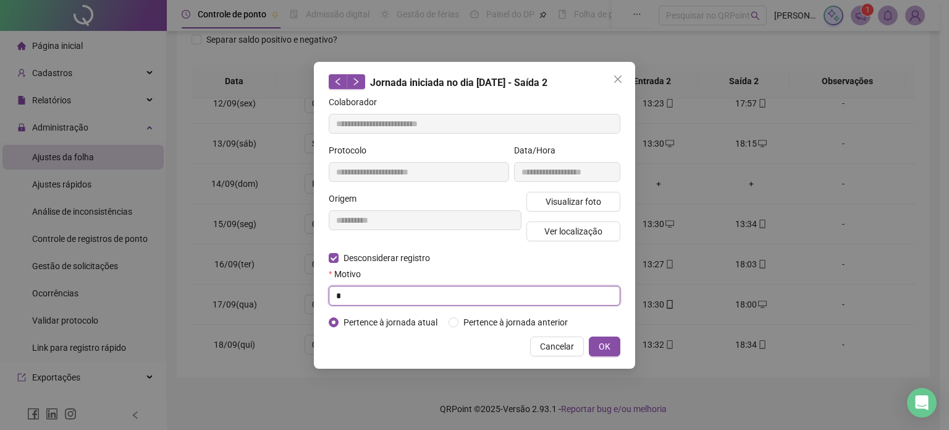
type input "*"
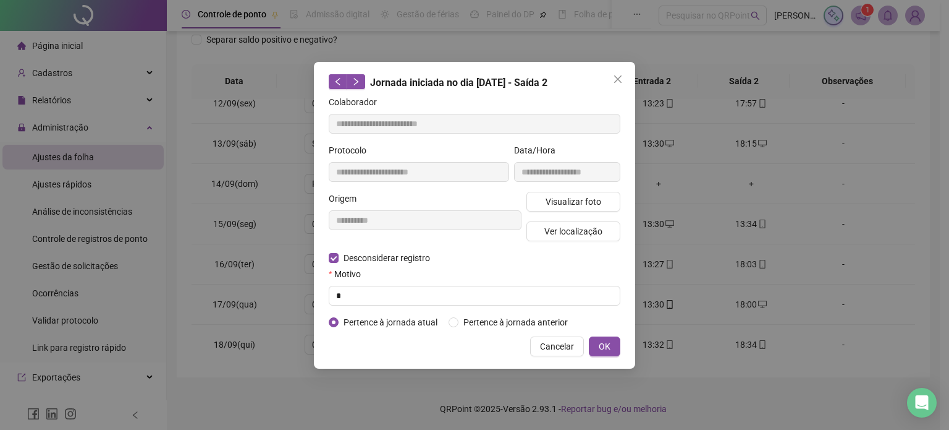
click at [589, 336] on button "OK" at bounding box center [605, 346] width 32 height 20
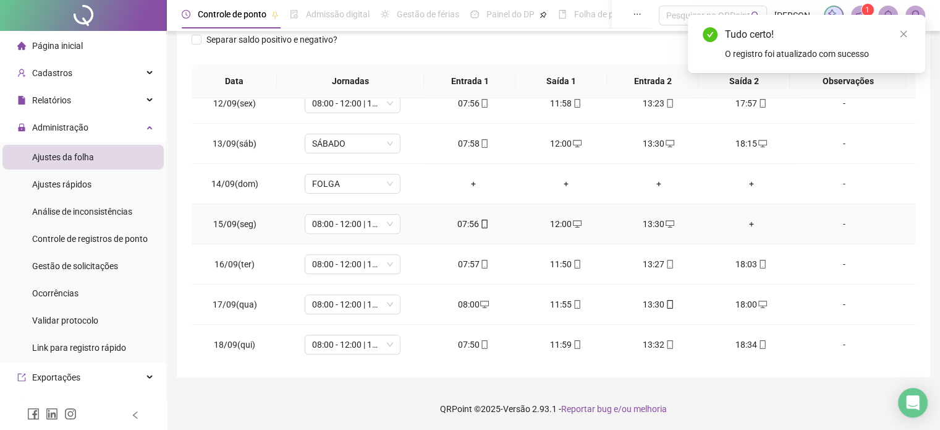
click at [742, 217] on div "+" at bounding box center [751, 224] width 73 height 14
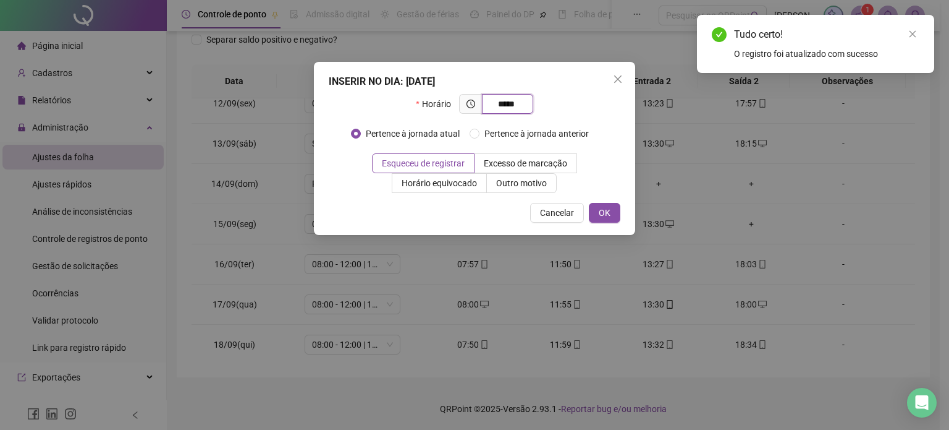
type input "*****"
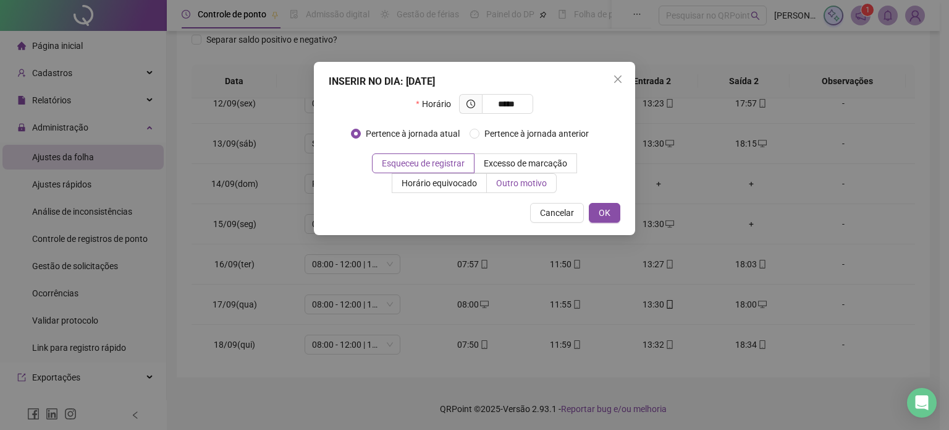
click at [546, 180] on span "Outro motivo" at bounding box center [521, 183] width 51 height 10
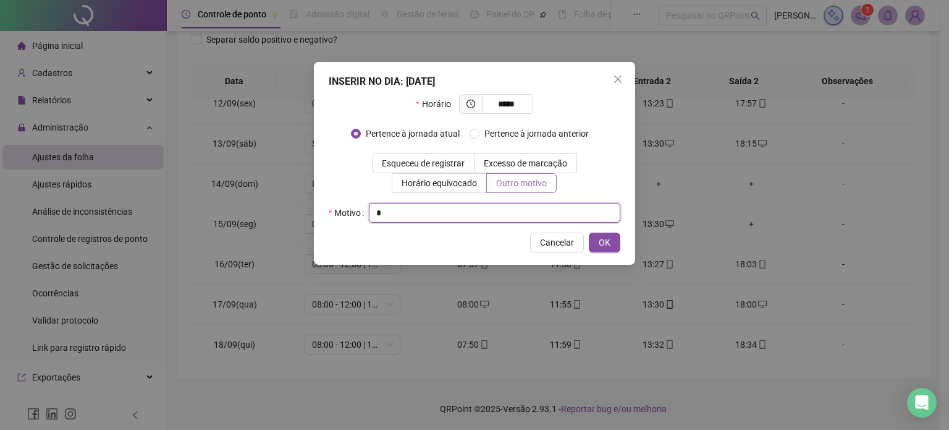
type input "*"
click at [589, 232] on button "OK" at bounding box center [605, 242] width 32 height 20
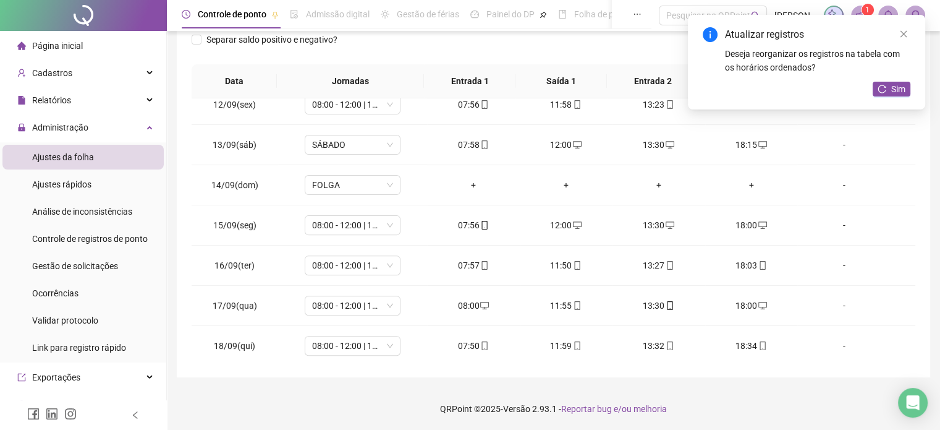
click at [910, 278] on div "01/09(seg) 08:00 - 12:00 | 13:30 - 18:00 07:21 12:00 13:30 17:44 - 02/09(ter) 0…" at bounding box center [554, 230] width 724 height 264
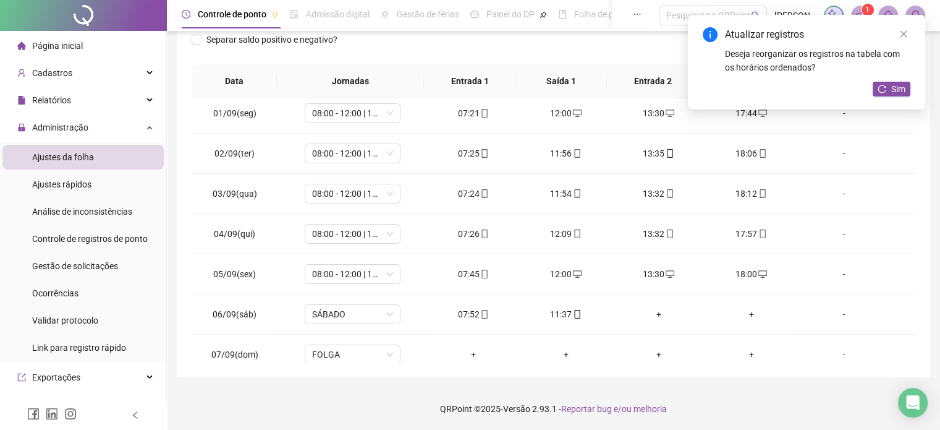
scroll to position [0, 0]
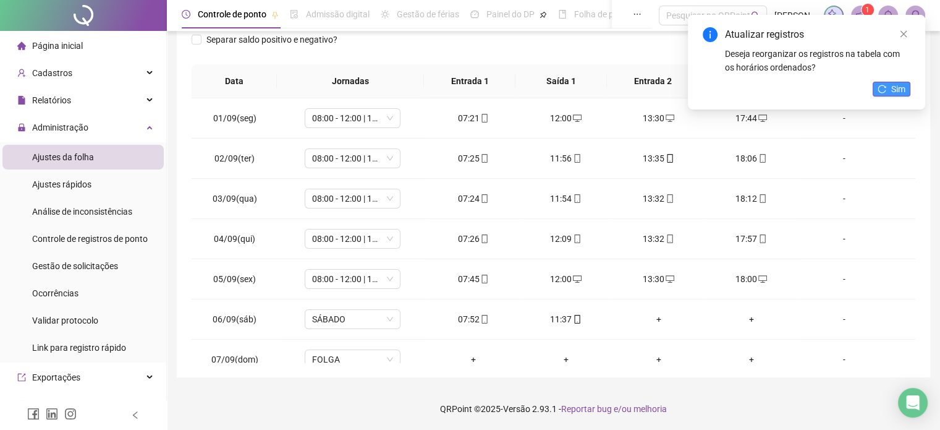
click at [894, 90] on span "Sim" at bounding box center [898, 89] width 14 height 14
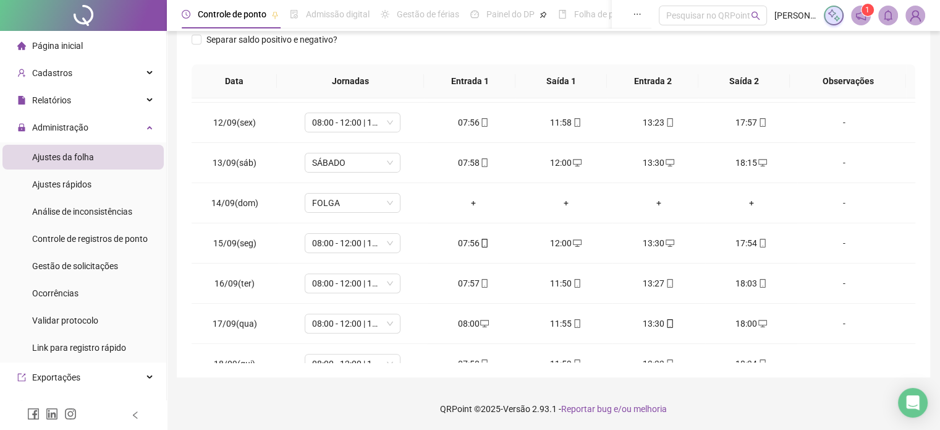
scroll to position [457, 0]
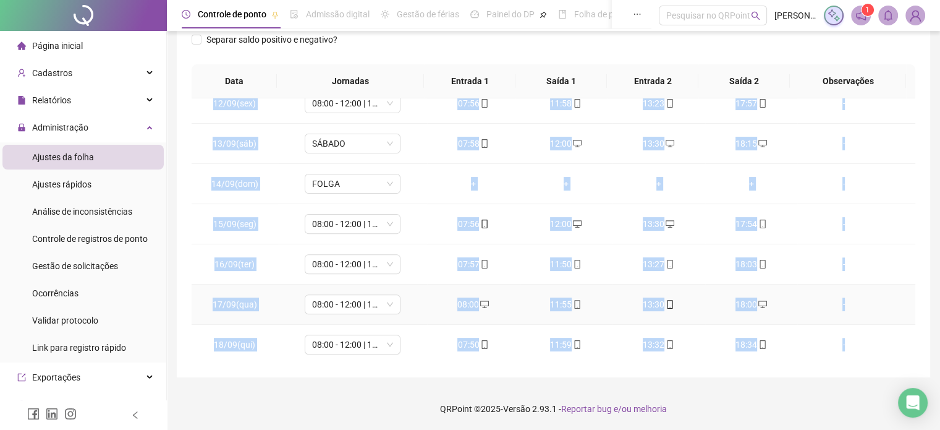
drag, startPoint x: 879, startPoint y: 362, endPoint x: 914, endPoint y: 315, distance: 58.7
click at [914, 315] on div "**********" at bounding box center [553, 115] width 753 height 523
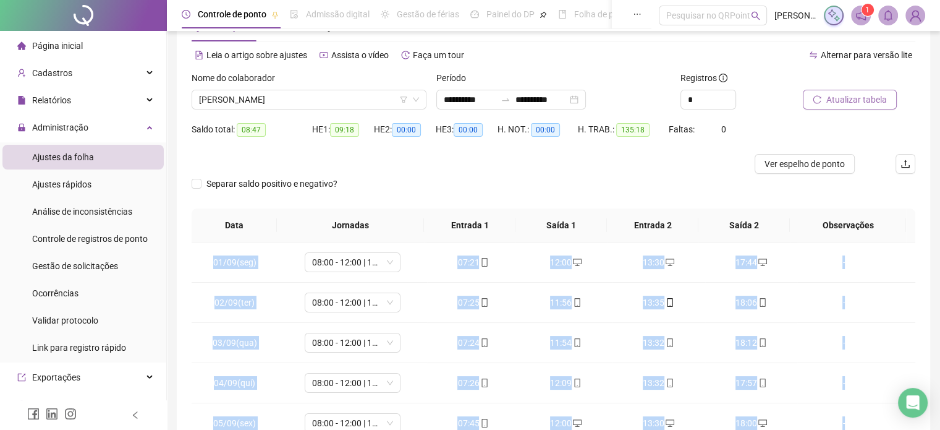
scroll to position [0, 0]
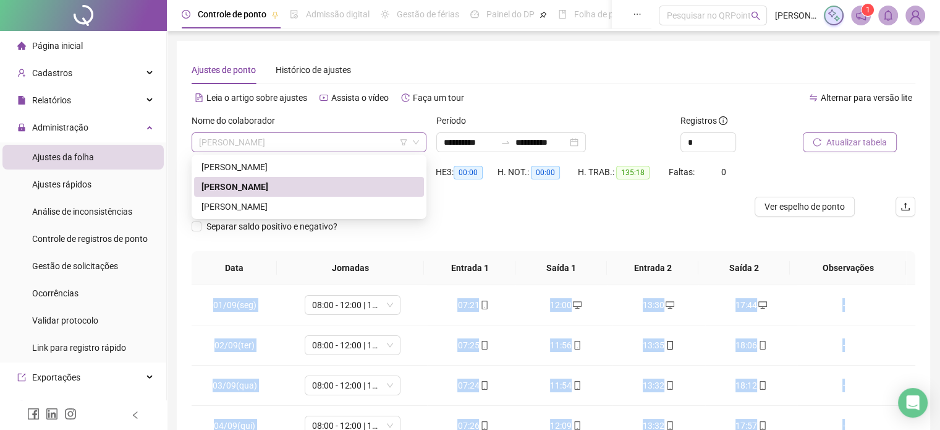
click at [374, 148] on span "JOELSO [PERSON_NAME] [PERSON_NAME]" at bounding box center [309, 142] width 220 height 19
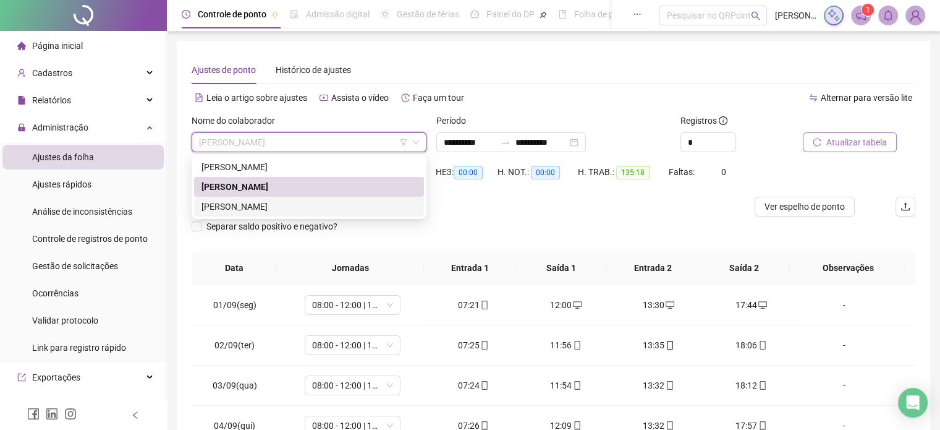
click at [309, 205] on div "[PERSON_NAME]" at bounding box center [309, 207] width 215 height 14
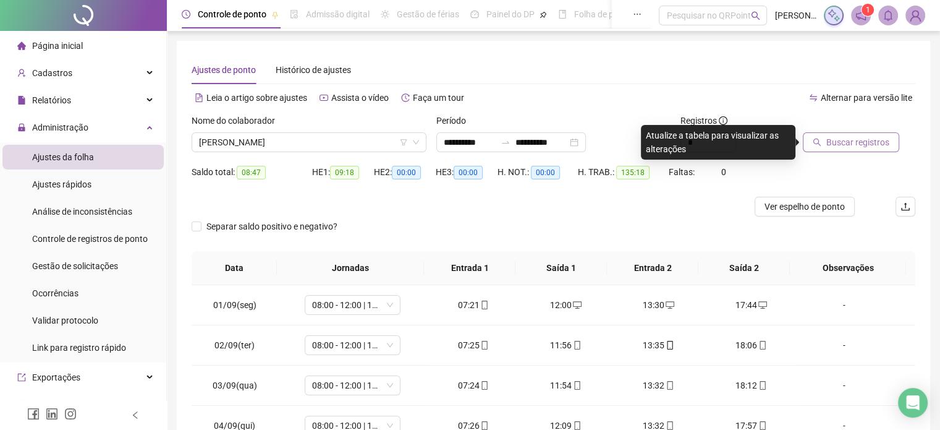
click at [824, 135] on button "Buscar registros" at bounding box center [851, 142] width 96 height 20
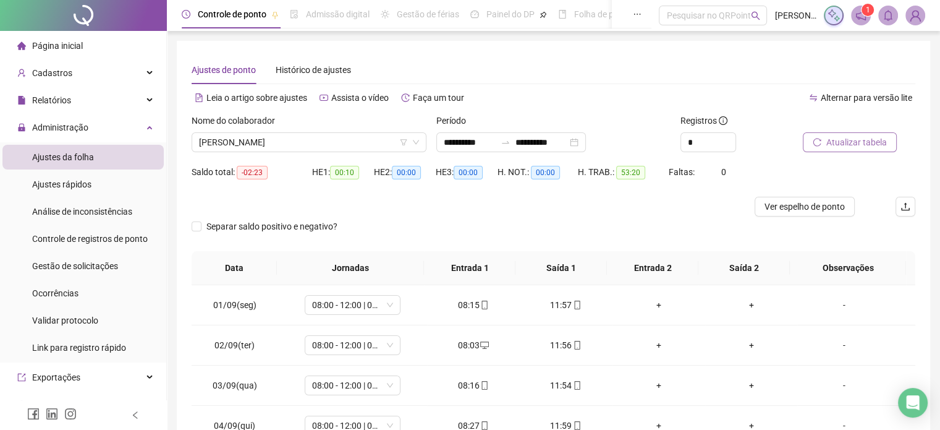
click at [851, 146] on span "Atualizar tabela" at bounding box center [856, 142] width 61 height 14
click at [803, 199] on button "Ver espelho de ponto" at bounding box center [805, 207] width 100 height 20
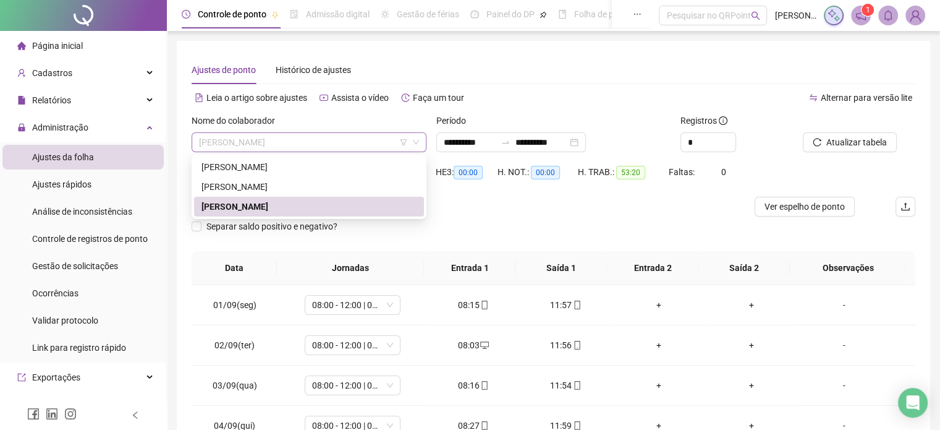
click at [336, 148] on span "[PERSON_NAME]" at bounding box center [309, 142] width 220 height 19
click at [334, 192] on div "JOELSO [PERSON_NAME] [PERSON_NAME]" at bounding box center [309, 187] width 215 height 14
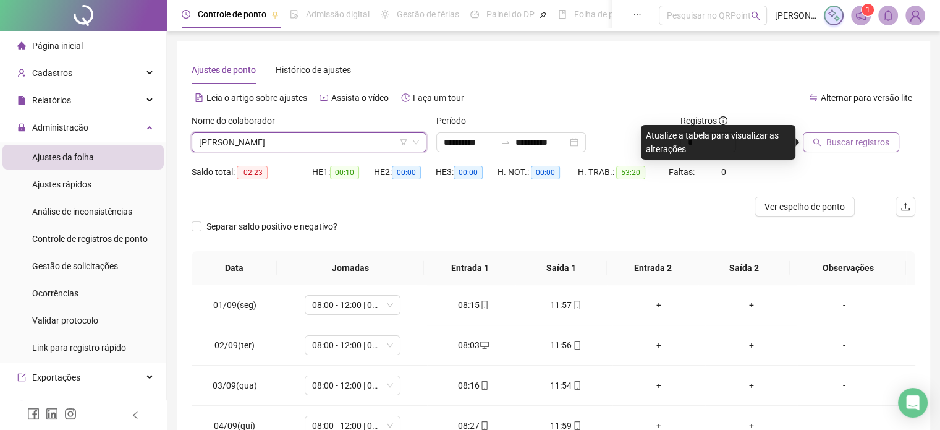
click at [875, 149] on button "Buscar registros" at bounding box center [851, 142] width 96 height 20
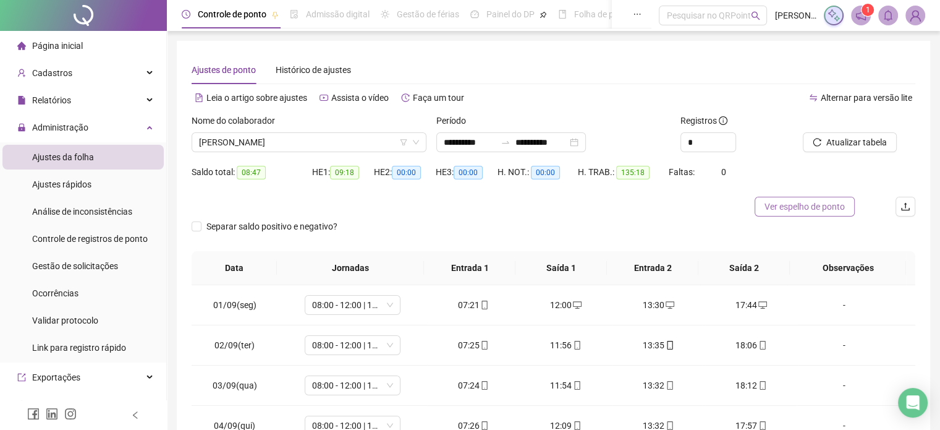
click at [818, 197] on button "Ver espelho de ponto" at bounding box center [805, 207] width 100 height 20
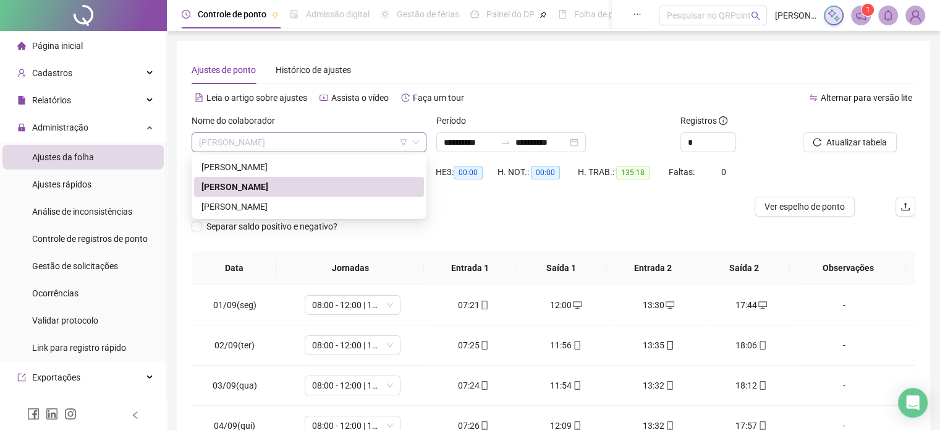
click at [379, 138] on span "JOELSO [PERSON_NAME] [PERSON_NAME]" at bounding box center [309, 142] width 220 height 19
click at [326, 164] on div "[PERSON_NAME] [PERSON_NAME]" at bounding box center [309, 167] width 215 height 14
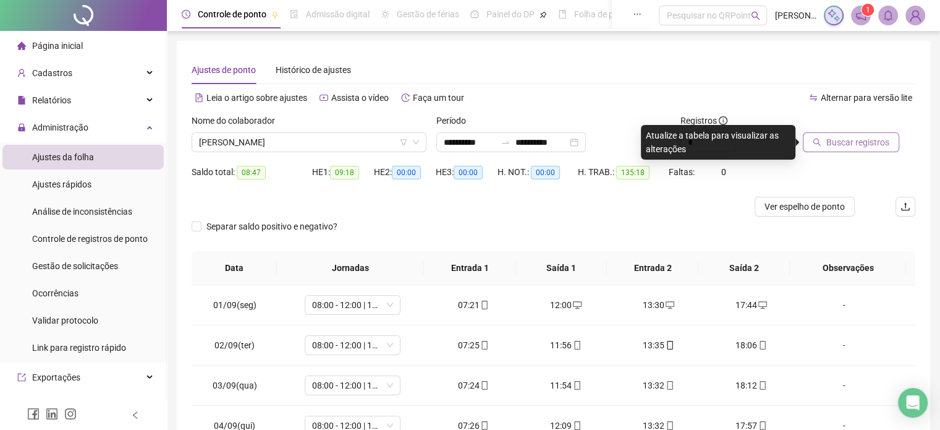
click at [885, 148] on span "Buscar registros" at bounding box center [857, 142] width 63 height 14
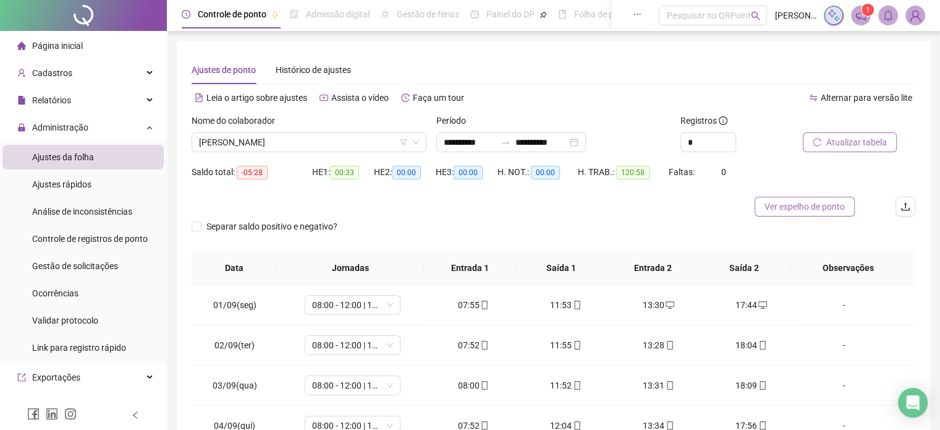
click at [783, 207] on span "Ver espelho de ponto" at bounding box center [805, 207] width 80 height 14
